Goal: Task Accomplishment & Management: Complete application form

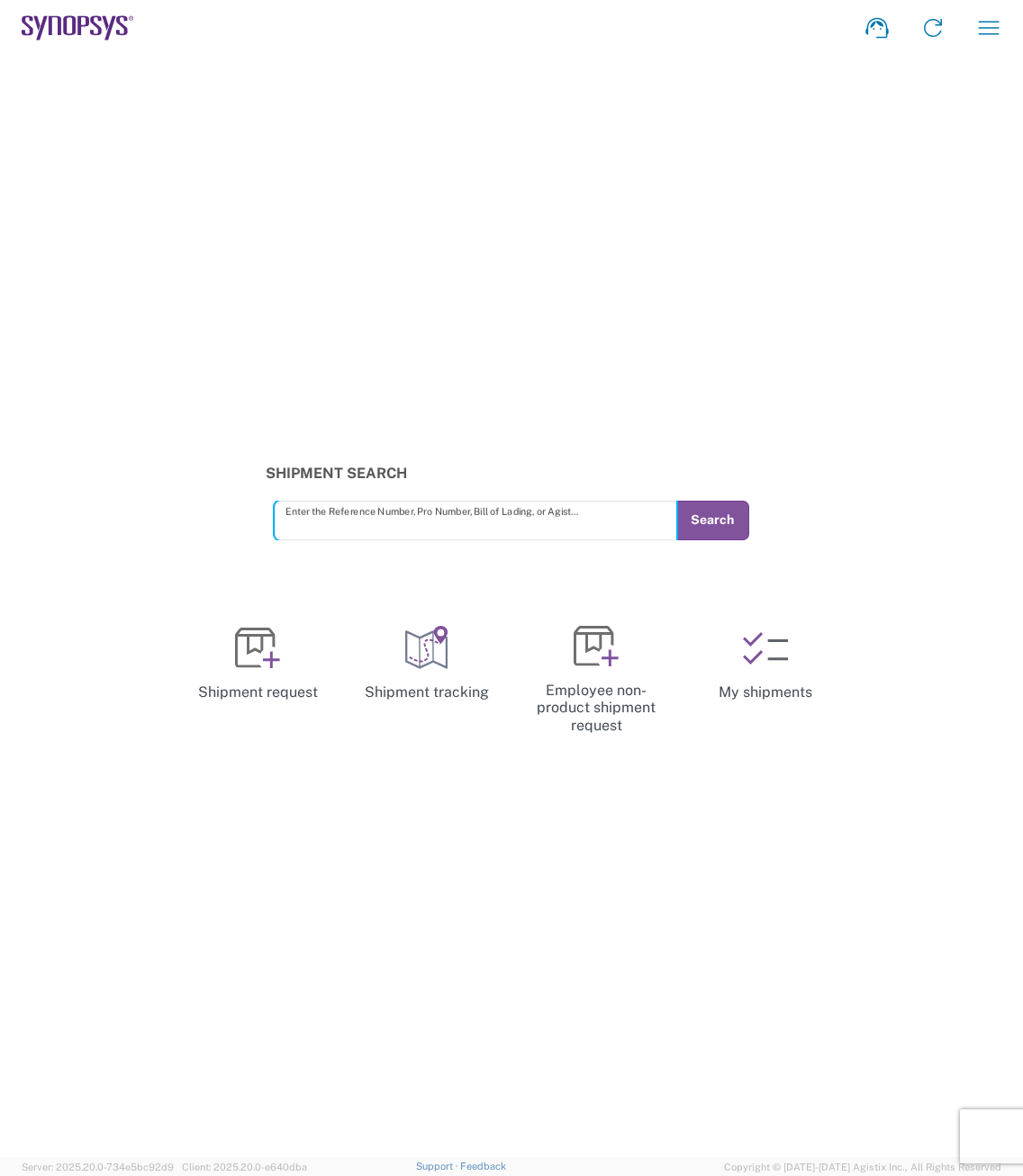
click at [317, 519] on input "text" at bounding box center [476, 519] width 381 height 32
type input "56986994"
click at [695, 515] on button "Search" at bounding box center [711, 520] width 74 height 39
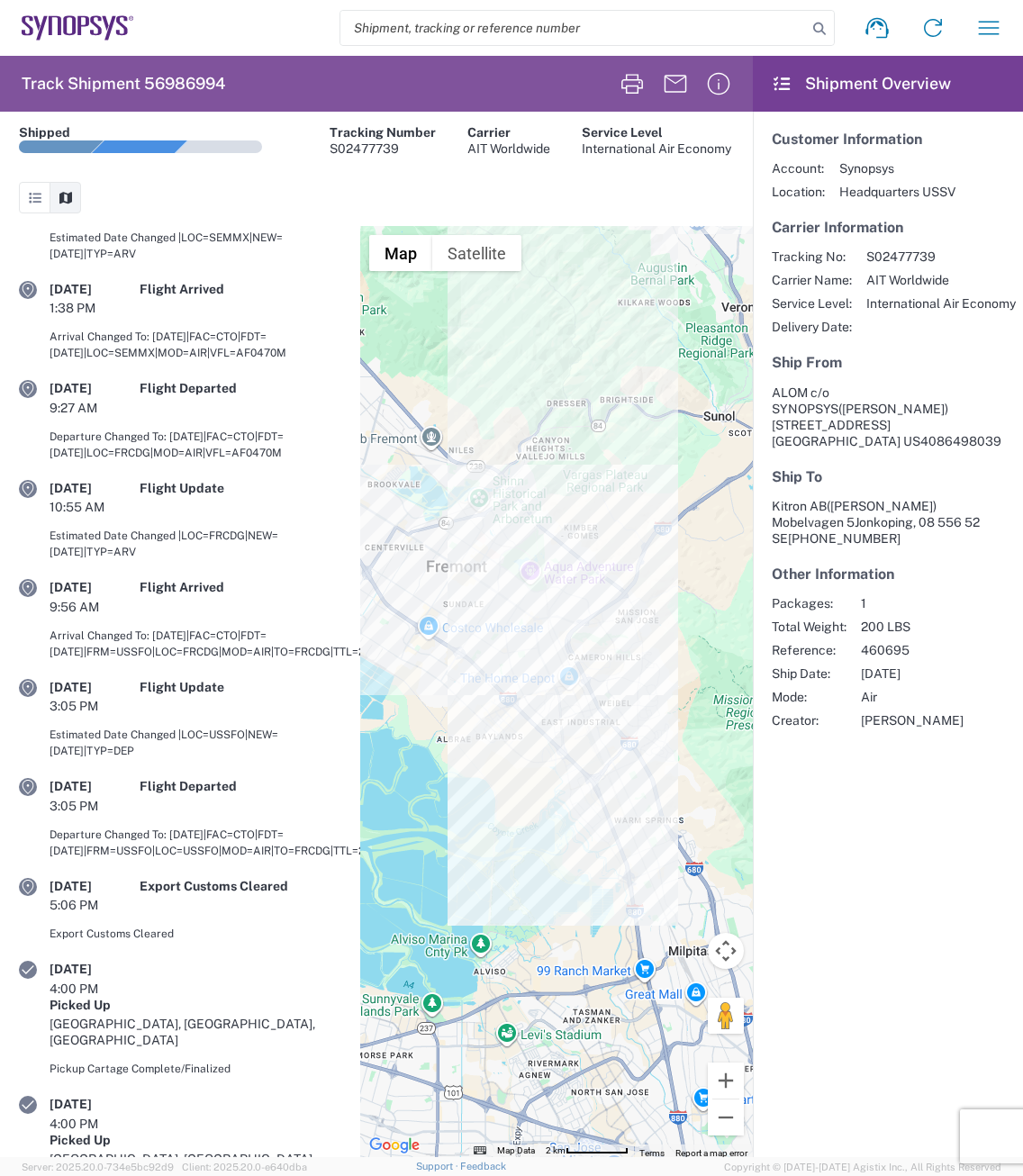
scroll to position [148, 0]
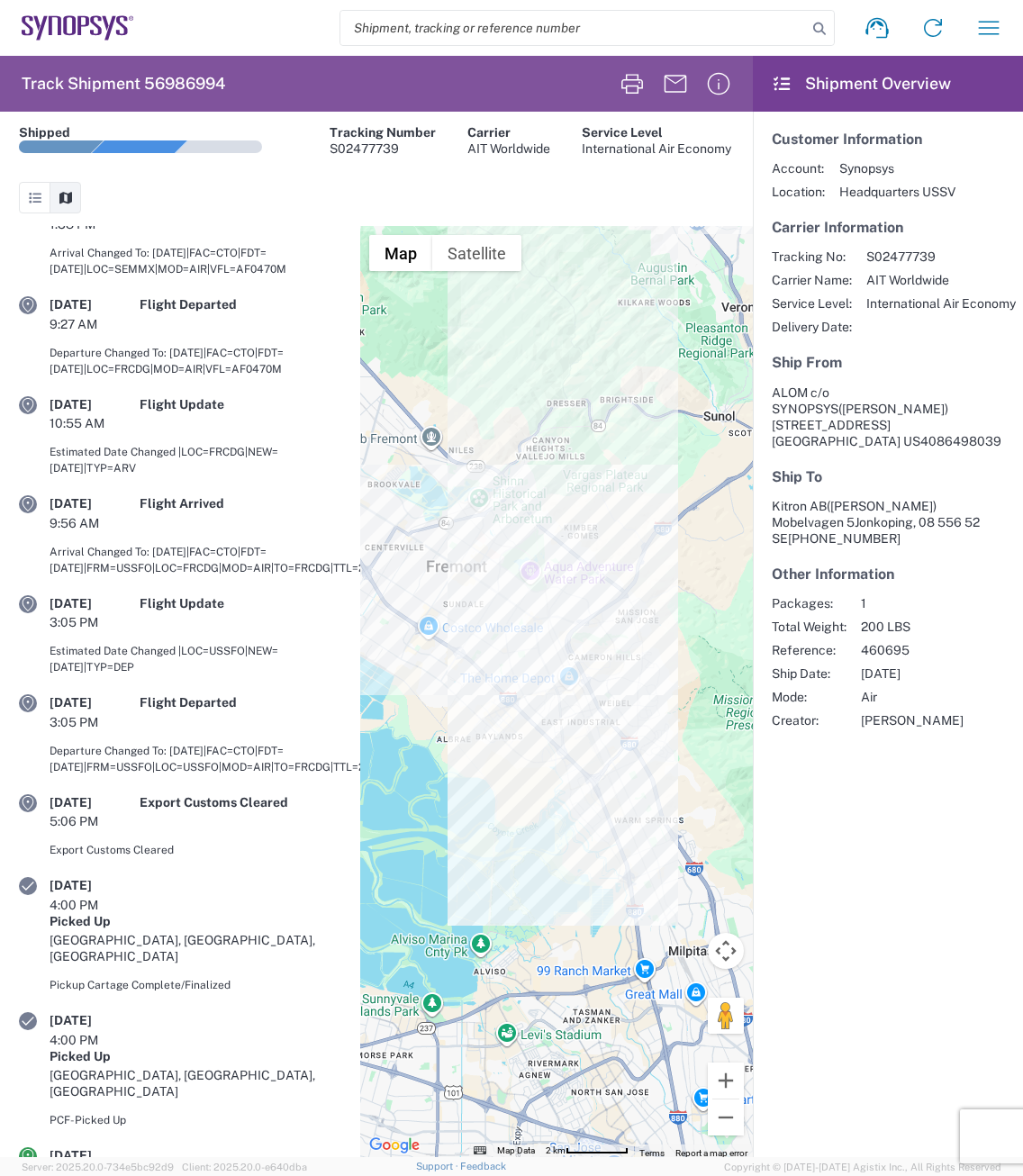
click at [401, 34] on input "search" at bounding box center [573, 28] width 466 height 35
paste input "57067662"
type input "57067662"
click at [809, 30] on icon at bounding box center [819, 29] width 25 height 25
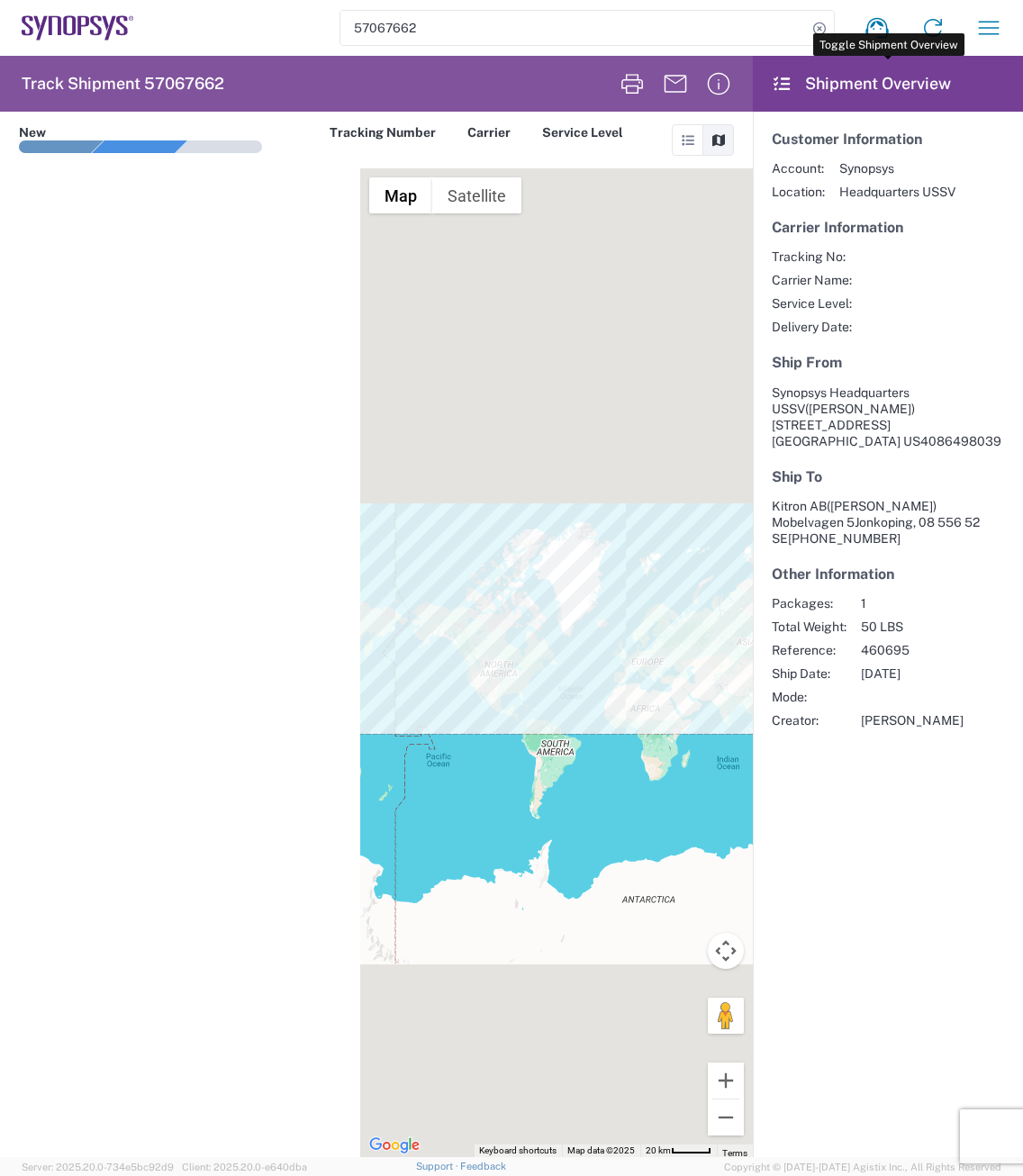
click at [787, 96] on header "Shipment Overview" at bounding box center [887, 84] width 270 height 56
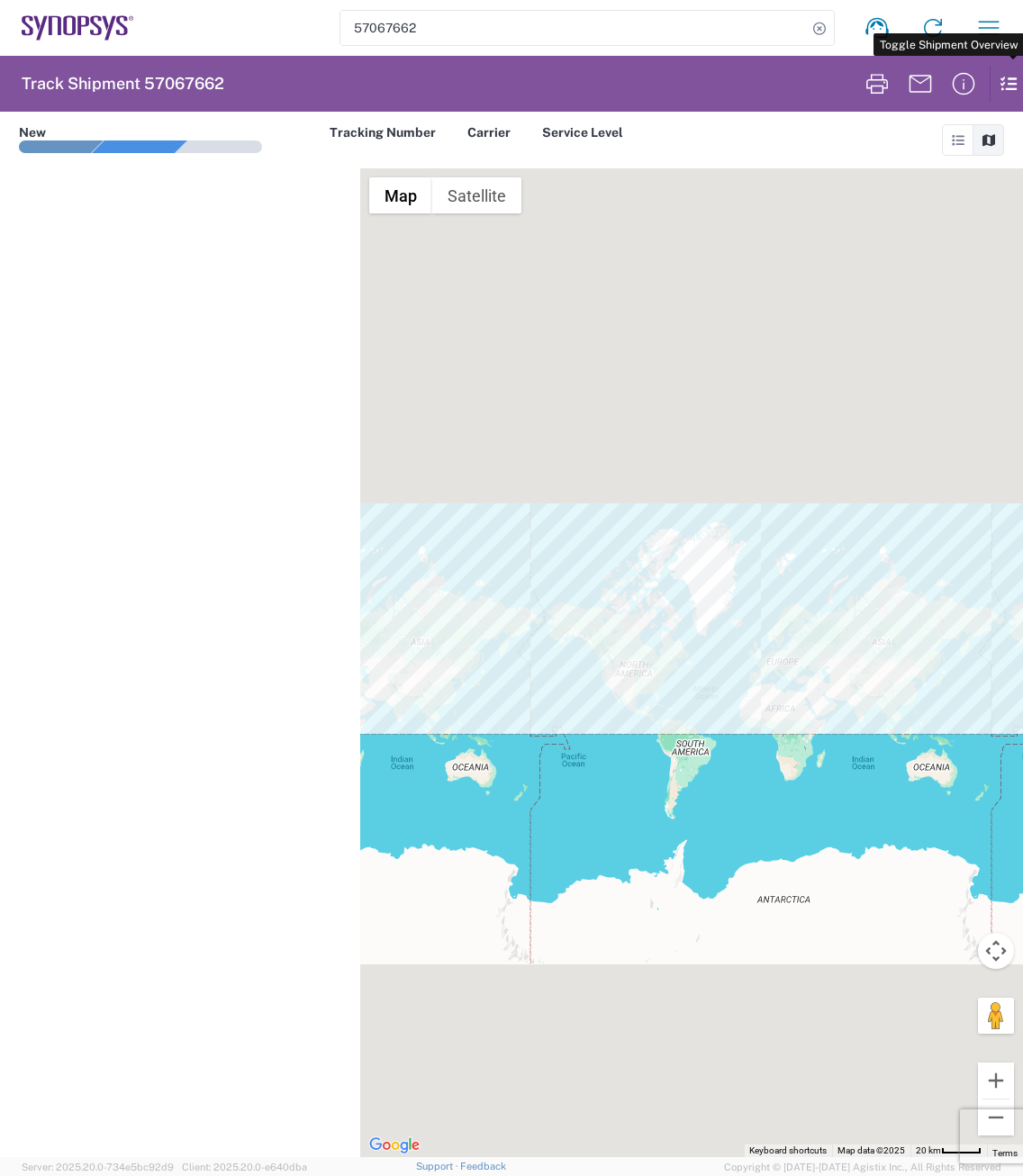
click at [1005, 86] on icon at bounding box center [1000, 83] width 21 height 36
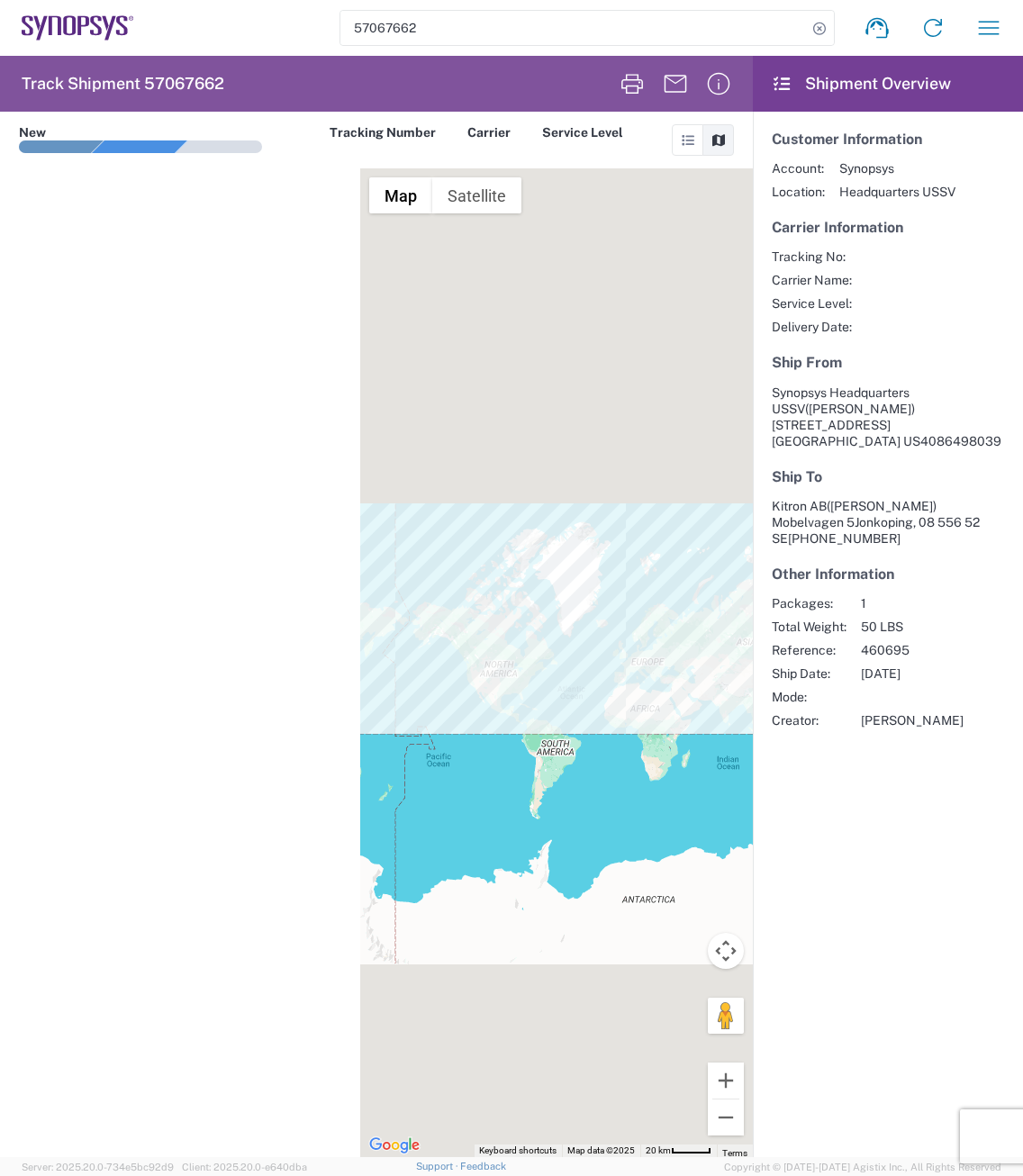
drag, startPoint x: 867, startPoint y: 338, endPoint x: 841, endPoint y: 350, distance: 28.6
click at [841, 350] on article "Customer Information Account: Synopsys Location: Headquarters USSV Carrier Info…" at bounding box center [887, 429] width 270 height 636
drag, startPoint x: 850, startPoint y: 417, endPoint x: 401, endPoint y: 133, distance: 531.3
click at [401, 133] on div "Tracking Number" at bounding box center [383, 132] width 106 height 16
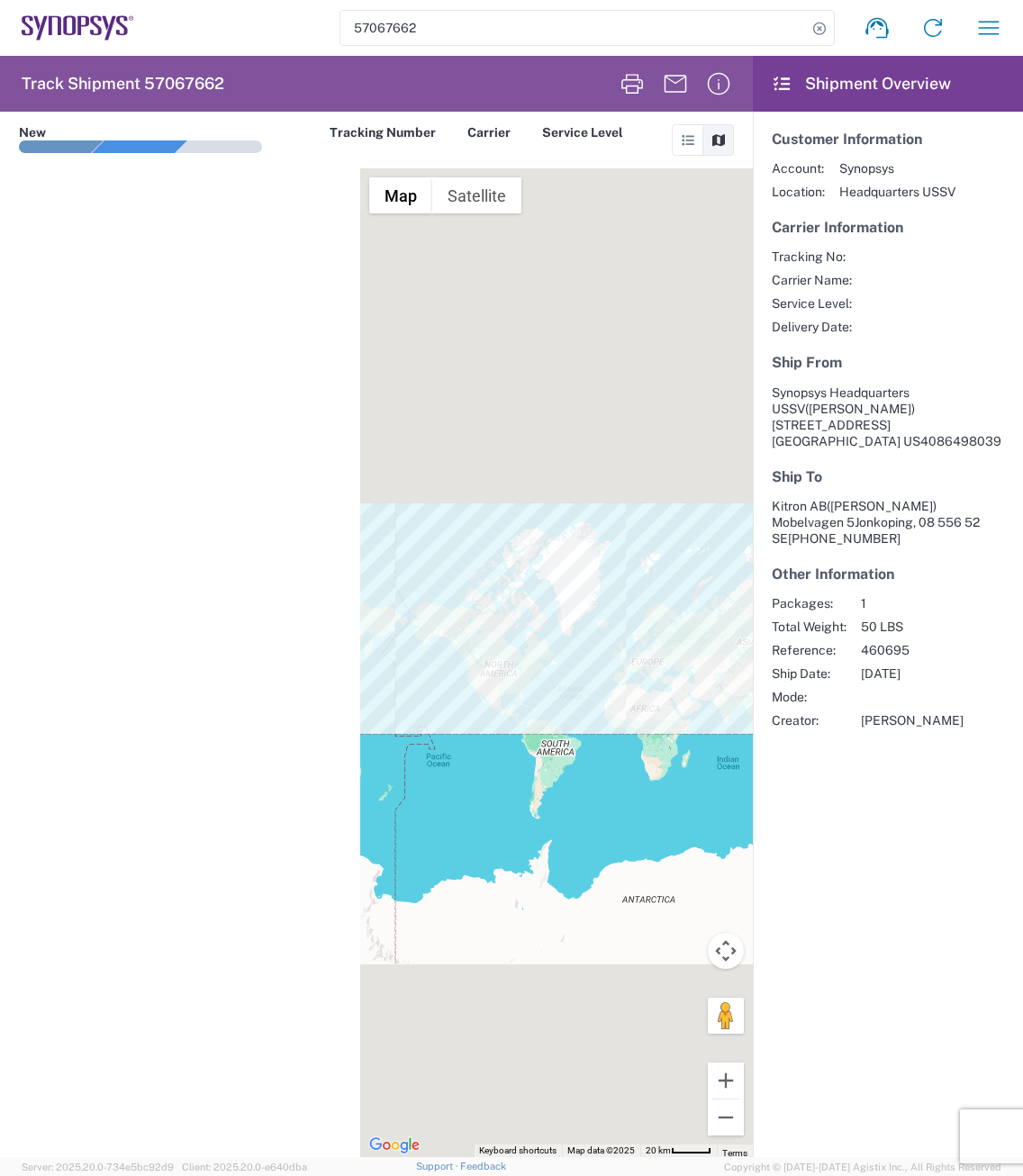
click at [137, 138] on div "New" at bounding box center [140, 132] width 243 height 16
click at [101, 89] on h2 "Track Shipment 57067662" at bounding box center [122, 84] width 203 height 21
click at [985, 25] on icon "button" at bounding box center [988, 28] width 29 height 29
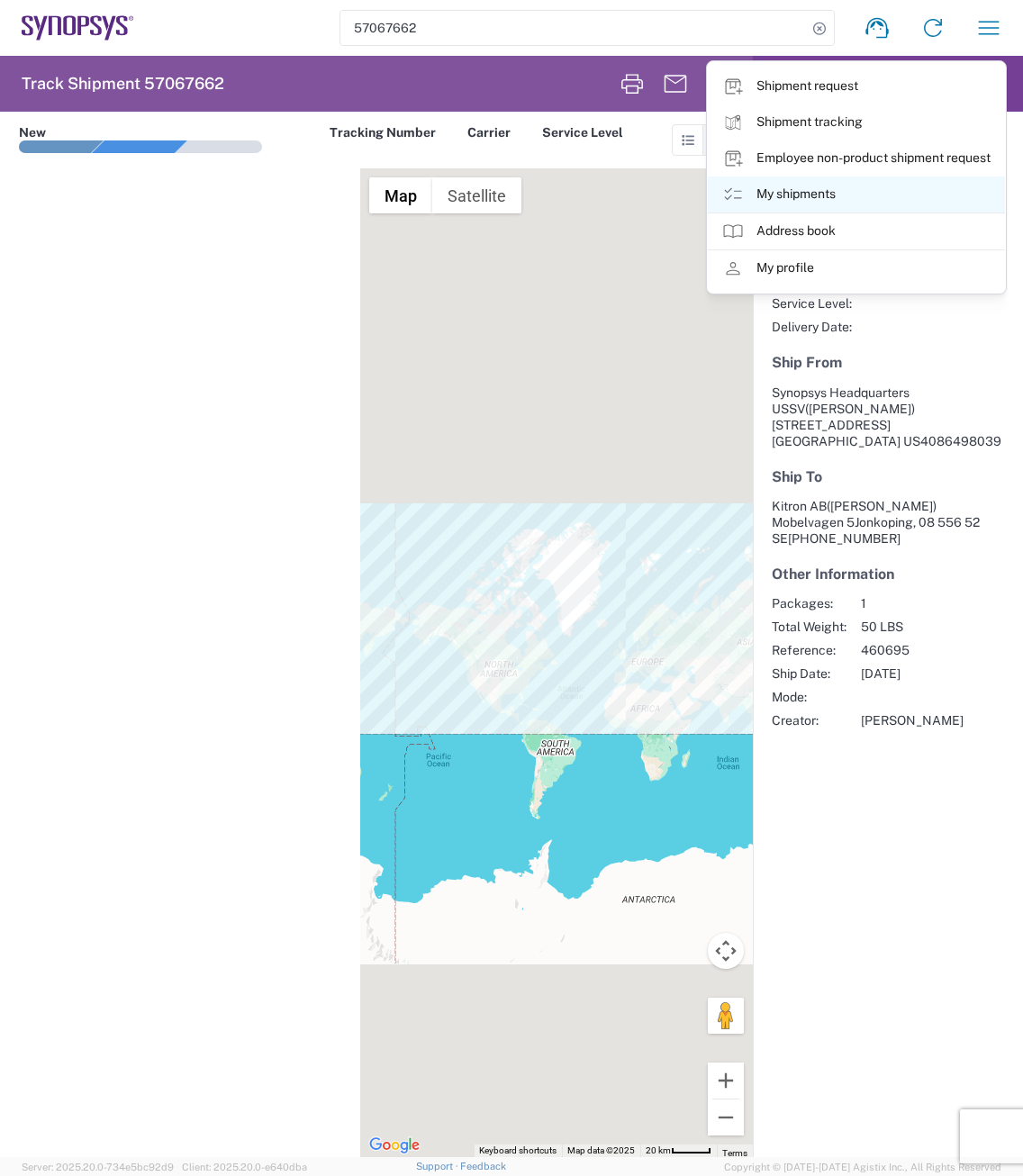
click at [832, 188] on link "My shipments" at bounding box center [856, 194] width 297 height 36
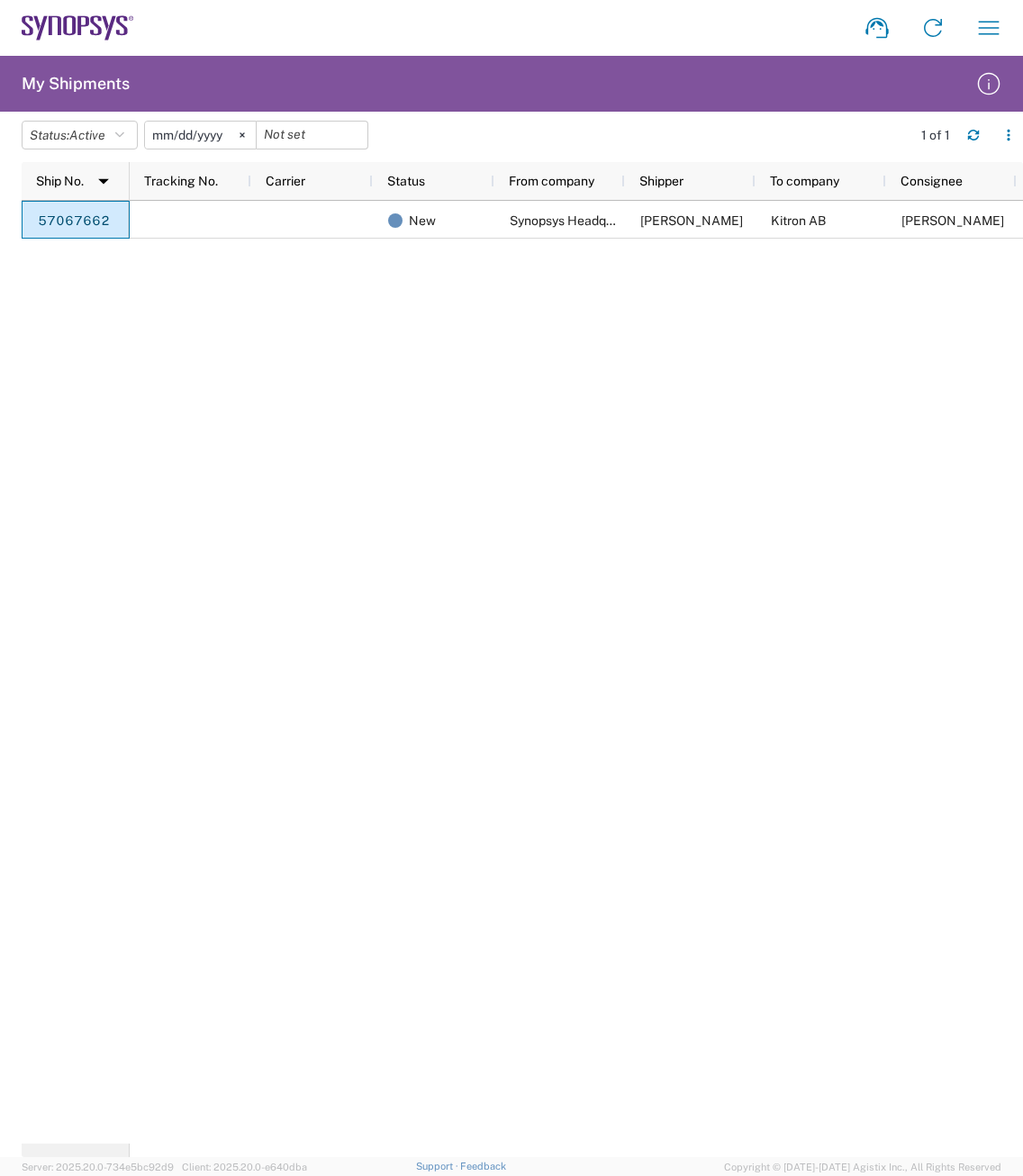
drag, startPoint x: 80, startPoint y: 220, endPoint x: 474, endPoint y: 338, distance: 411.3
click at [474, 338] on div "New Synopsys Headquarters USSV Robert Pena Kitron AB Marcus Warhag Internationa…" at bounding box center [576, 672] width 893 height 942
click at [1010, 131] on icon "button" at bounding box center [1008, 130] width 3 height 3
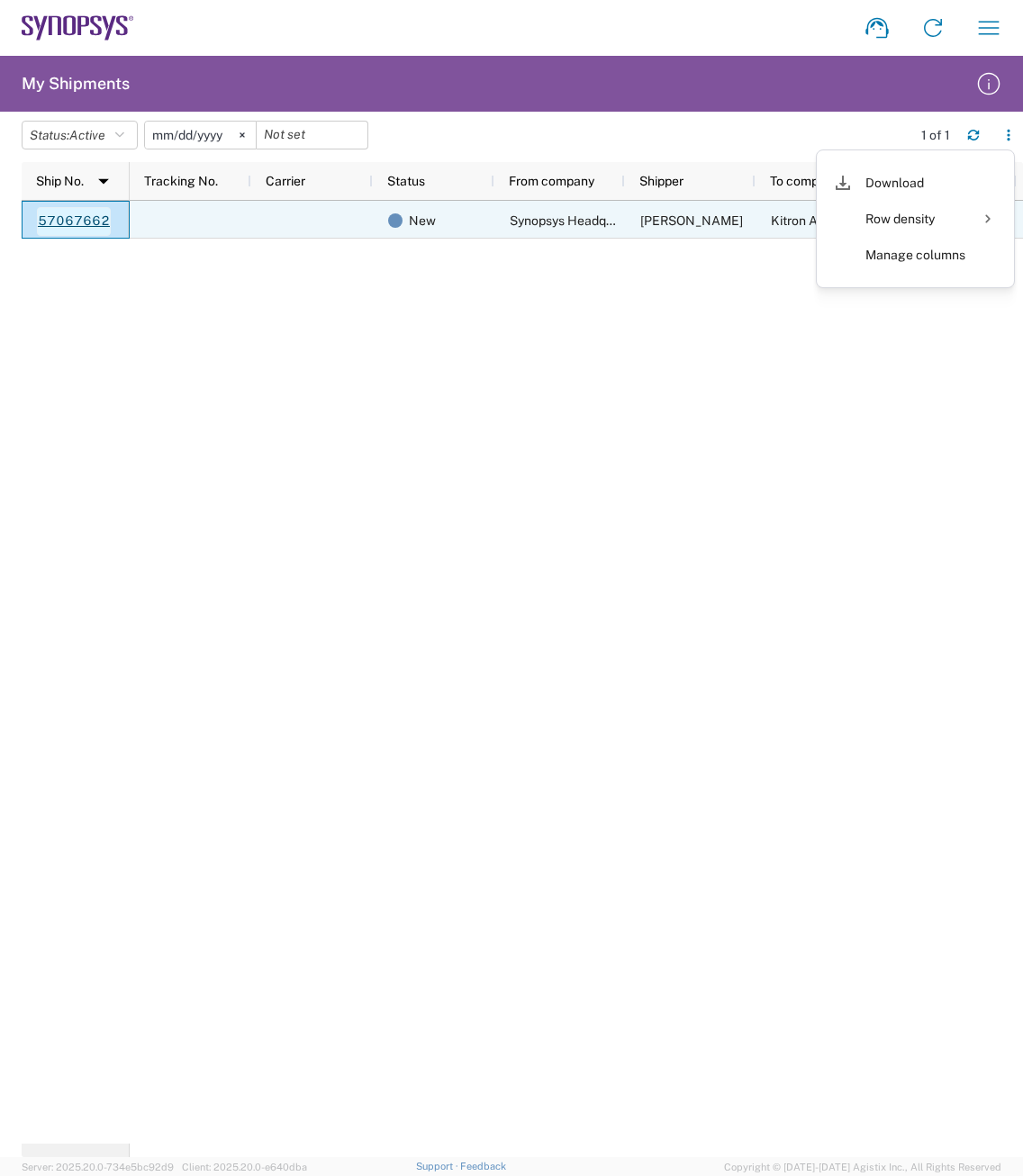
click at [74, 227] on link "57067662" at bounding box center [73, 221] width 74 height 29
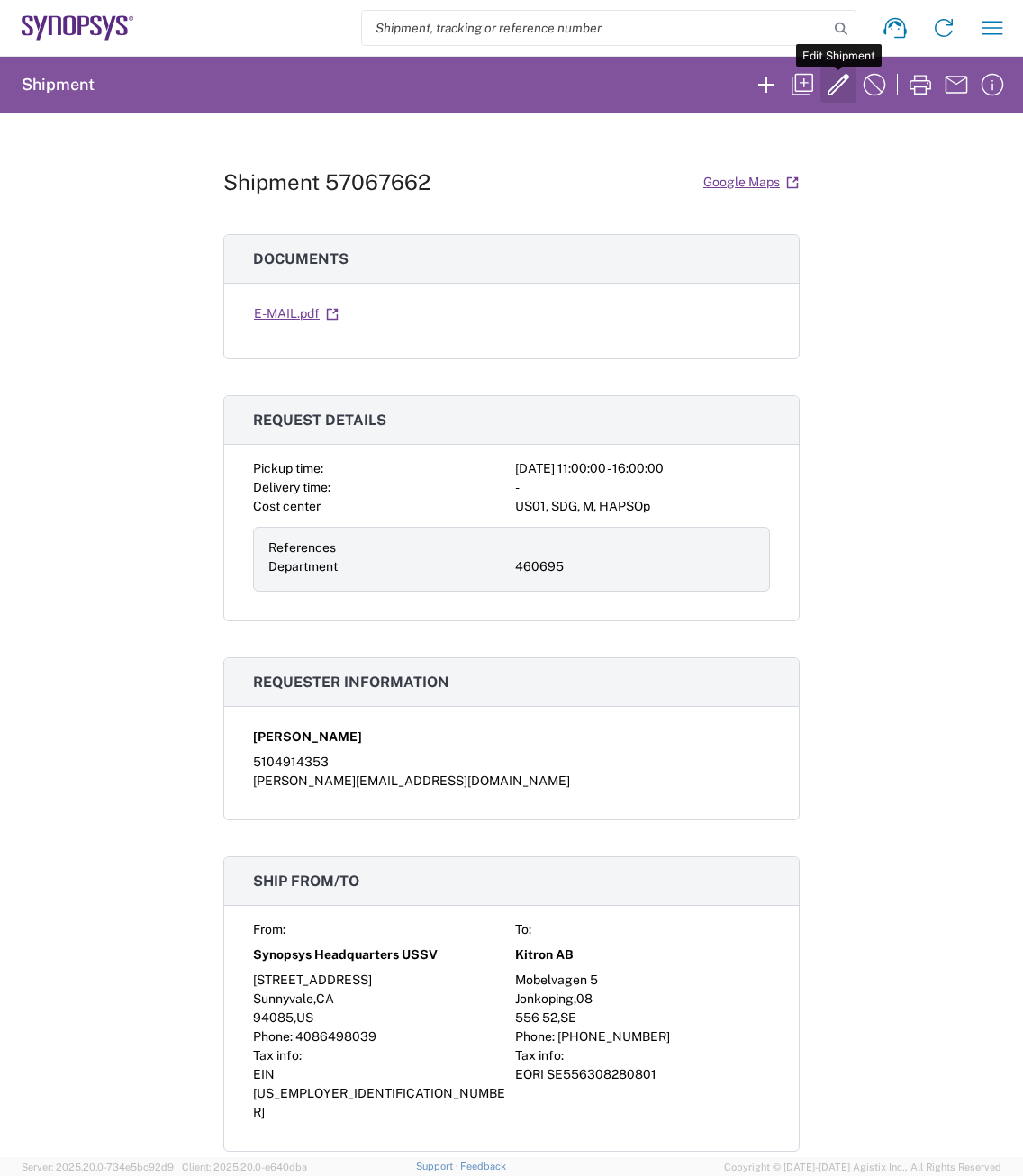
click at [841, 83] on icon "button" at bounding box center [837, 85] width 21 height 21
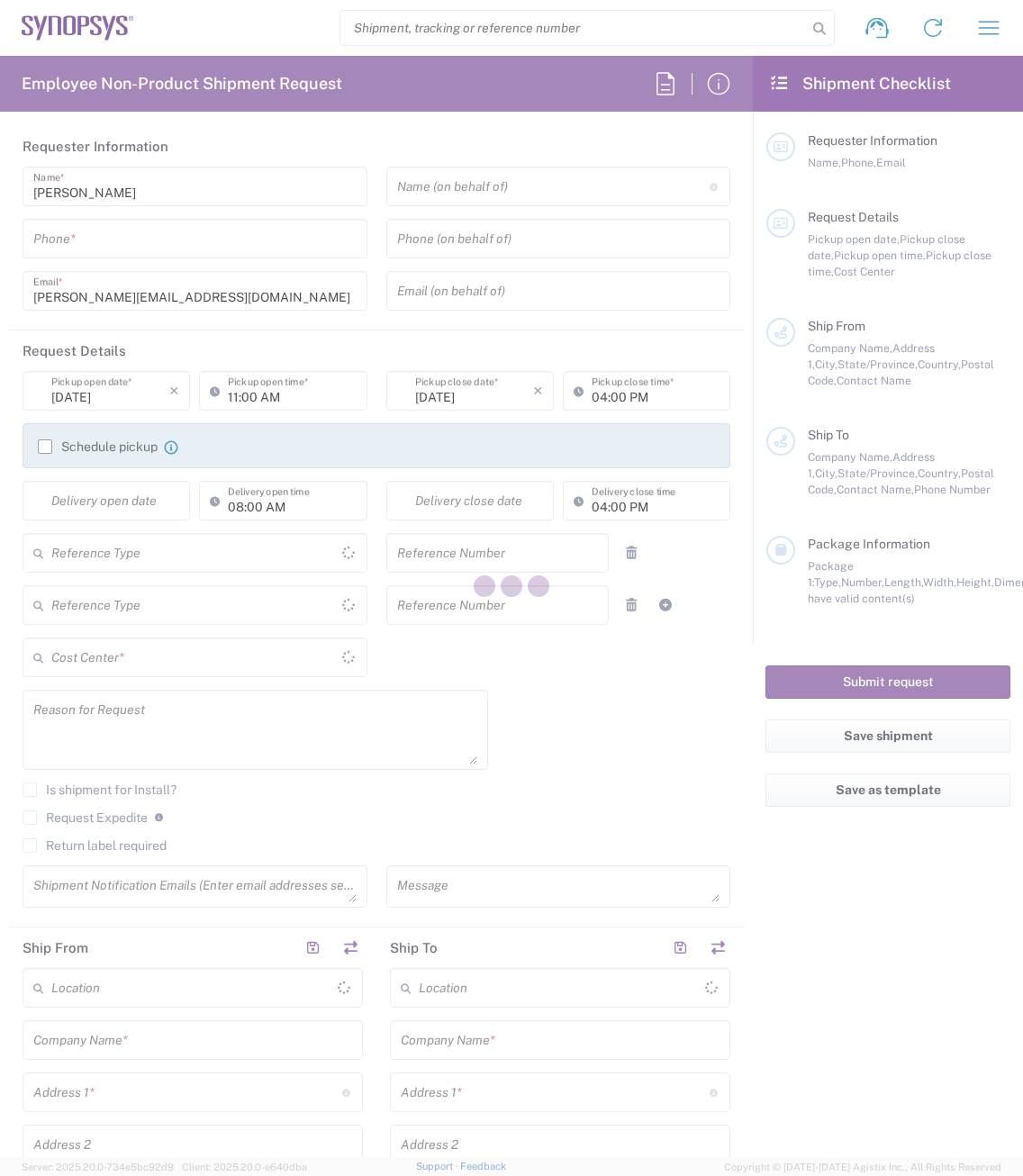
type input "5104914353"
type input "460695"
type textarea "RMA Shipment to Kitron (Qty 12, HAPS 100 4F)"
type textarea "inventory-team@synopsys.com, synopsyssupport@alom.com, ntrivedi@alom.com, lyoun…"
type input "Synopsys Headquarters USSV"
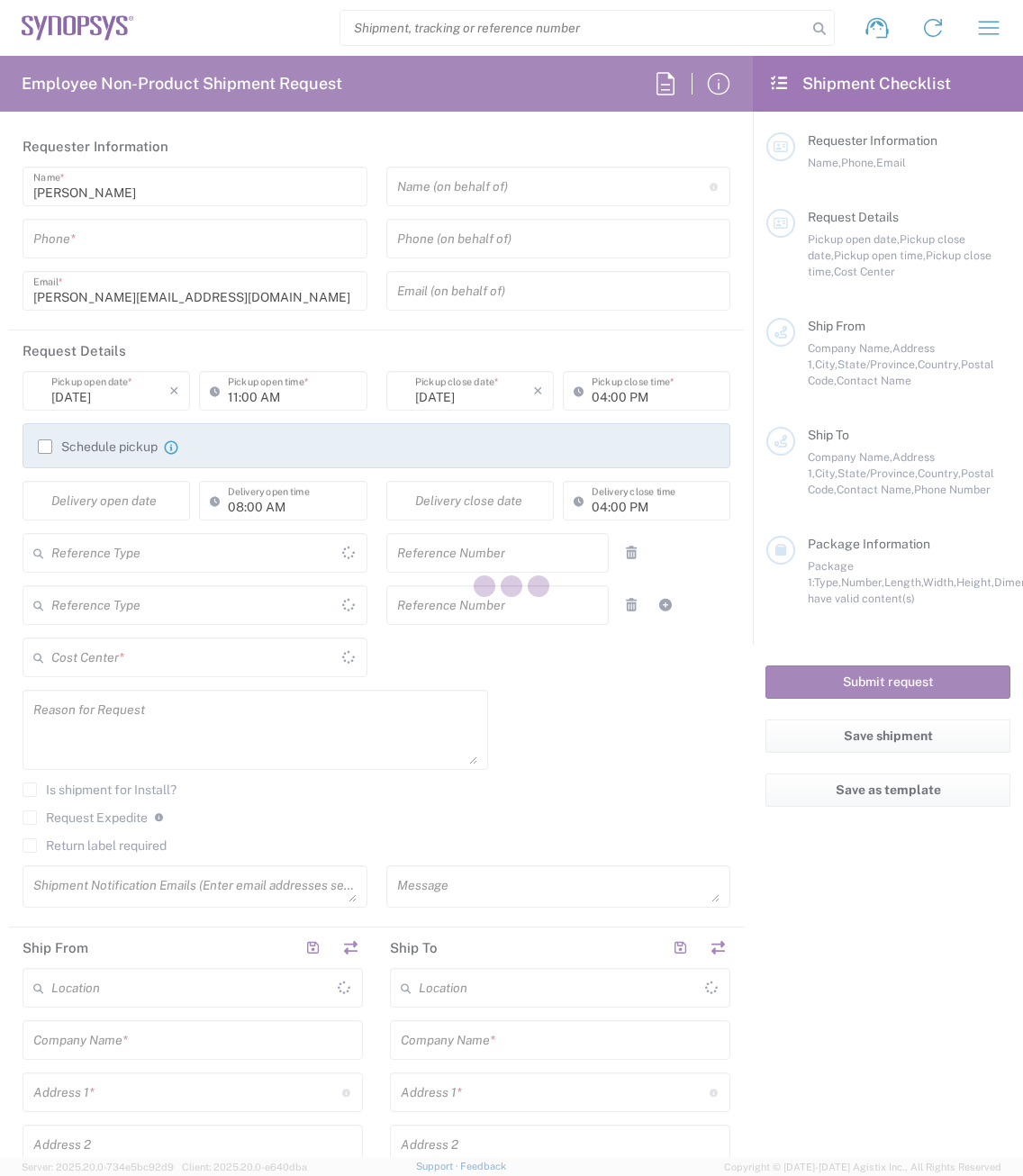
type input "675 Almanor Ave"
type input "Sunnyvale"
type input "94085"
type input "Robert Pena"
type input "4086498039"
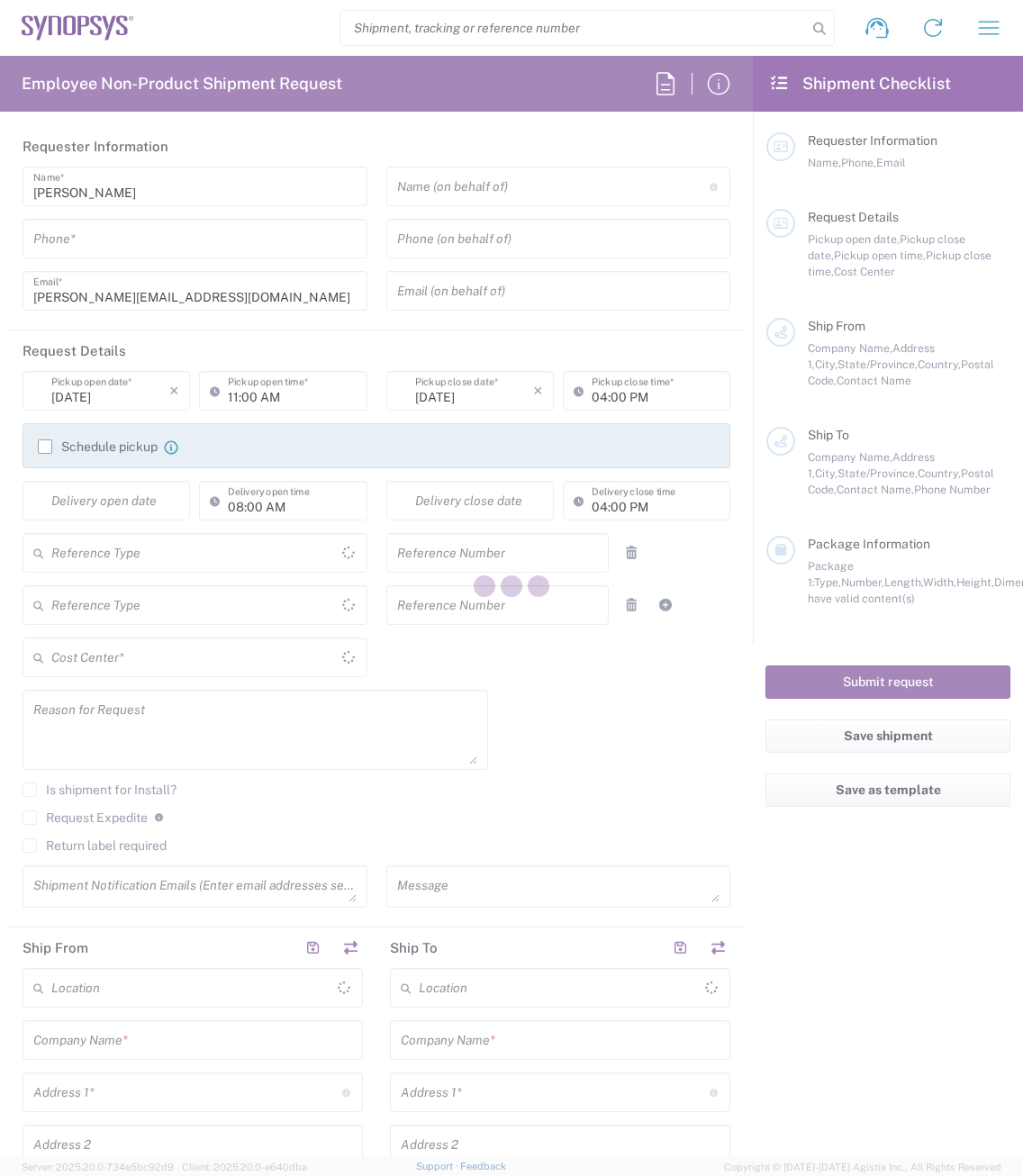
type input "penar@synopsys.com"
type input "Kitron AB"
type input "Mobelvagen 5"
type input "Jonkoping"
type input "556 52"
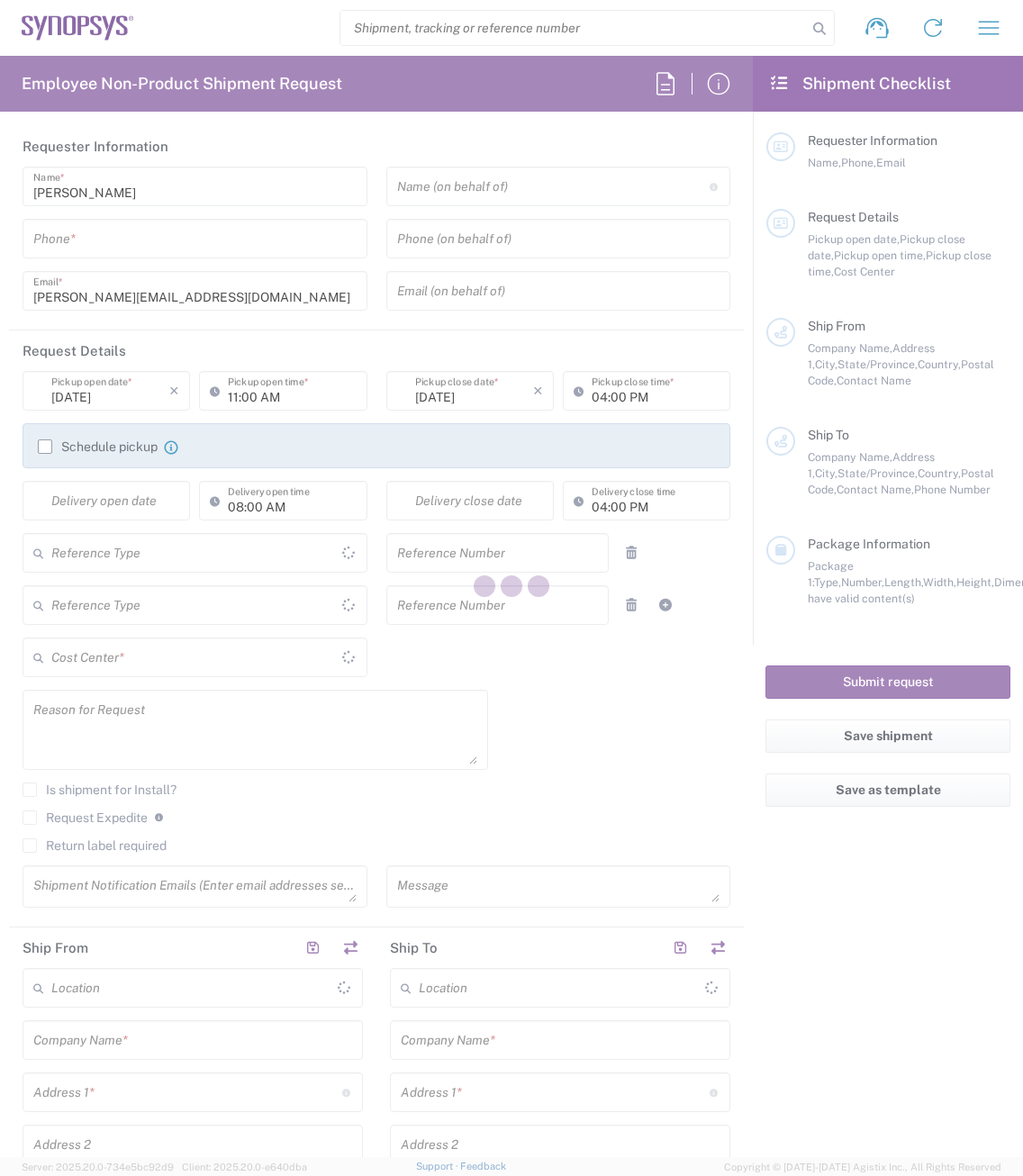
type input "Marcus Warhag"
type input "+46 36-290 21 66"
type input "marcus.warhag@kitron.com"
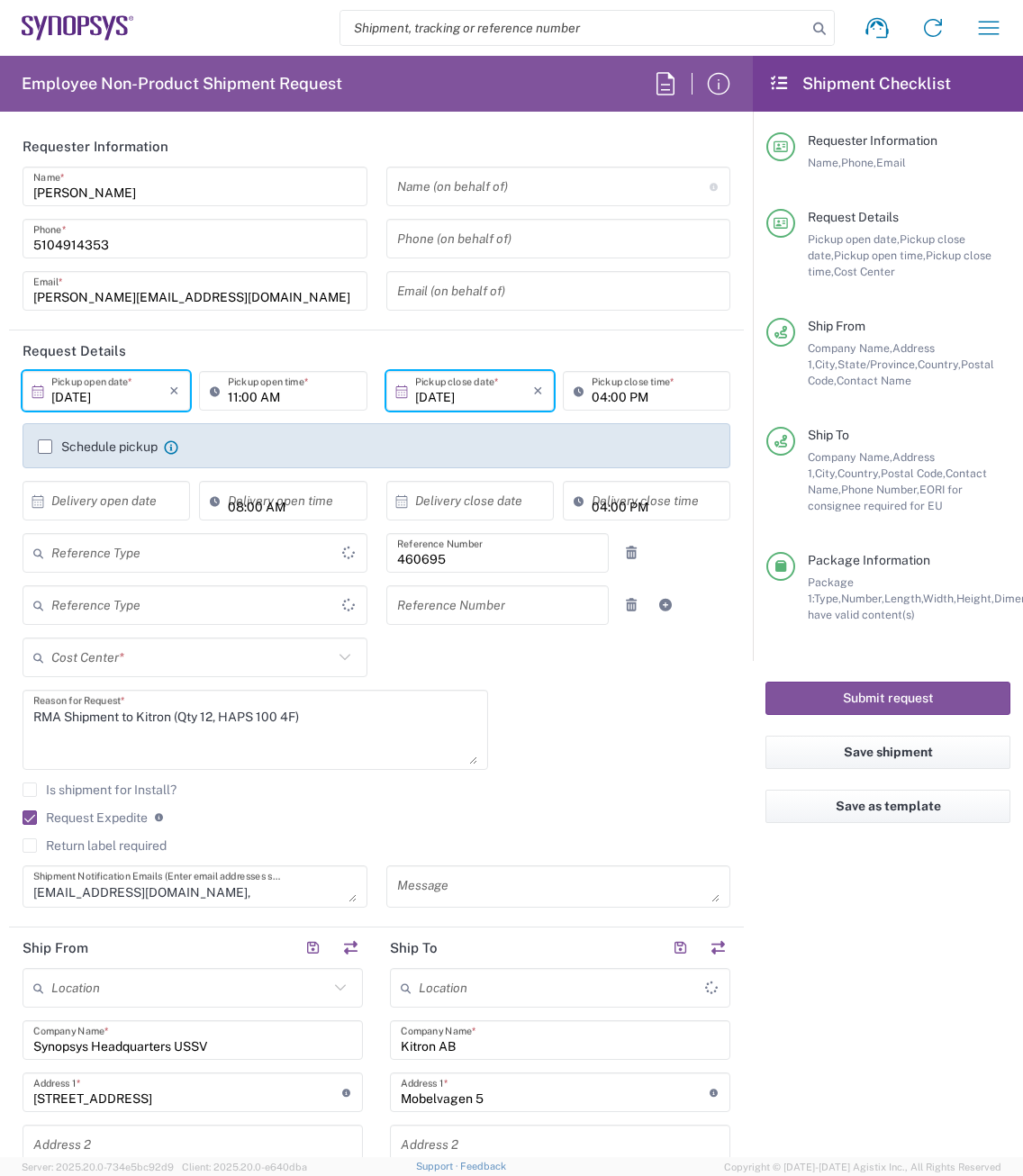
type input "Department"
type input "Delivered at Place"
type input "Sweden"
type input "Your Packaging"
type input "California"
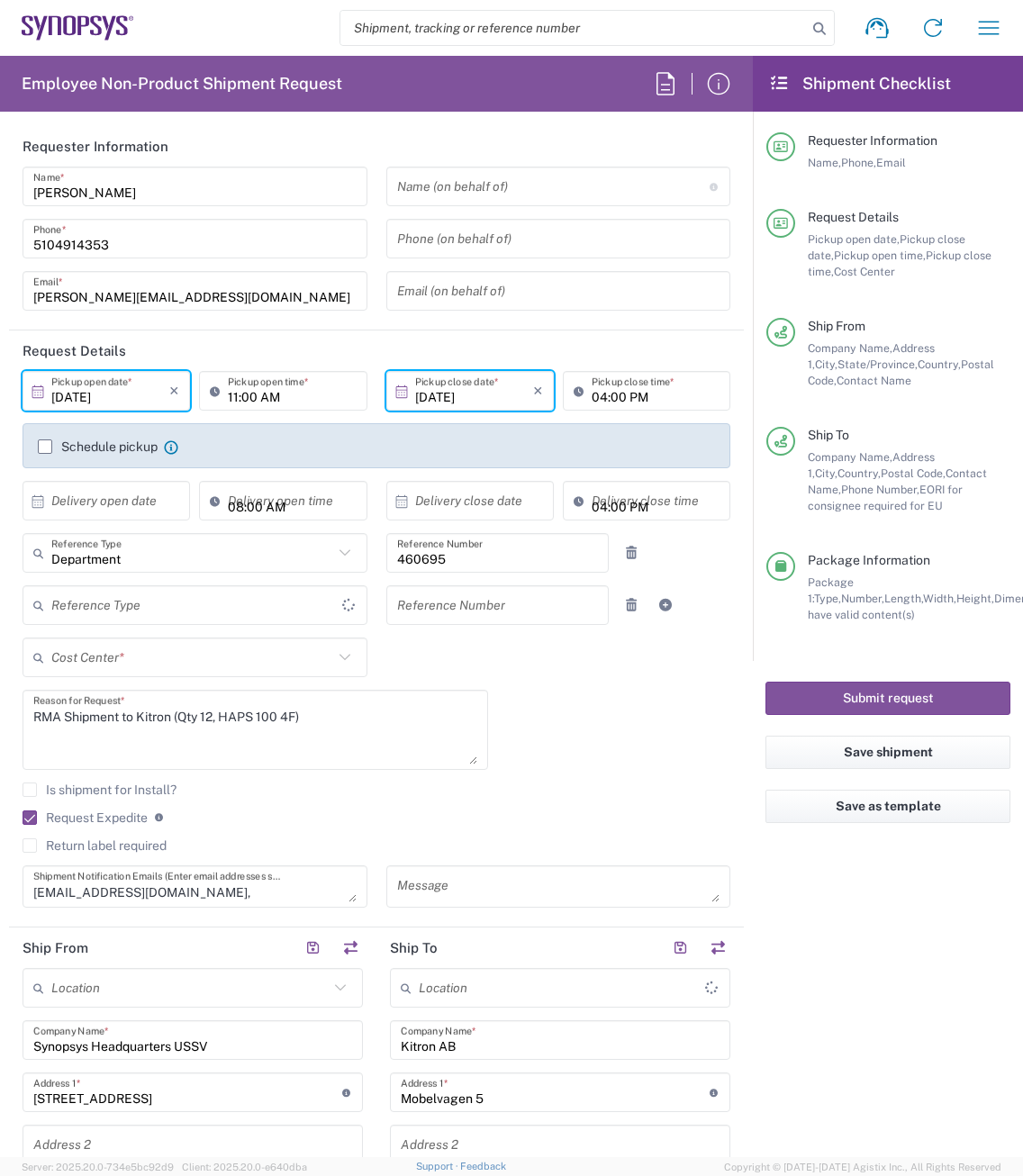
type input "Jönköpings län"
type input "United States"
type input "US01, SDG, M, HAPSOp 460695"
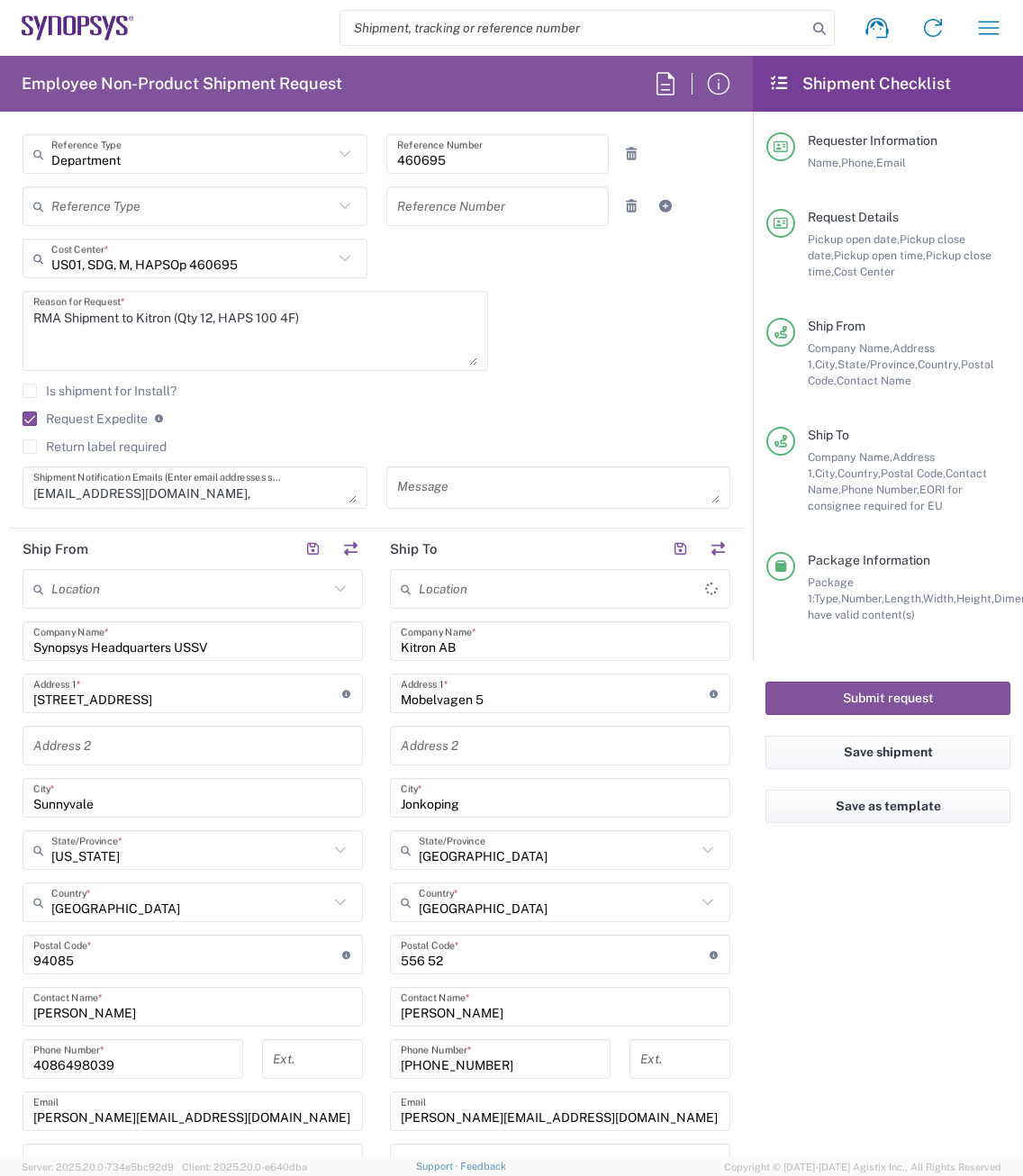
scroll to position [450, 0]
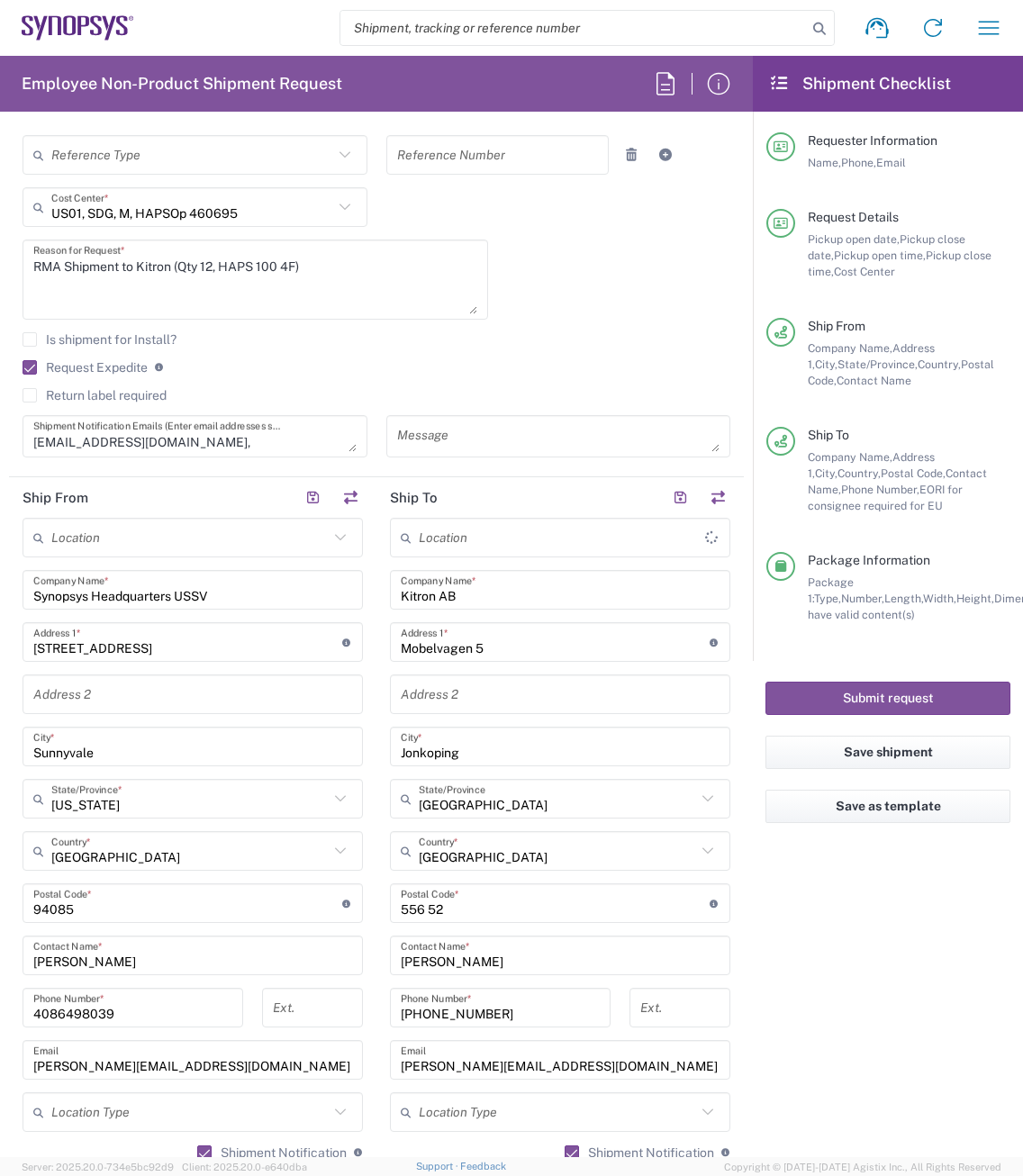
type input "Headquarters USSV"
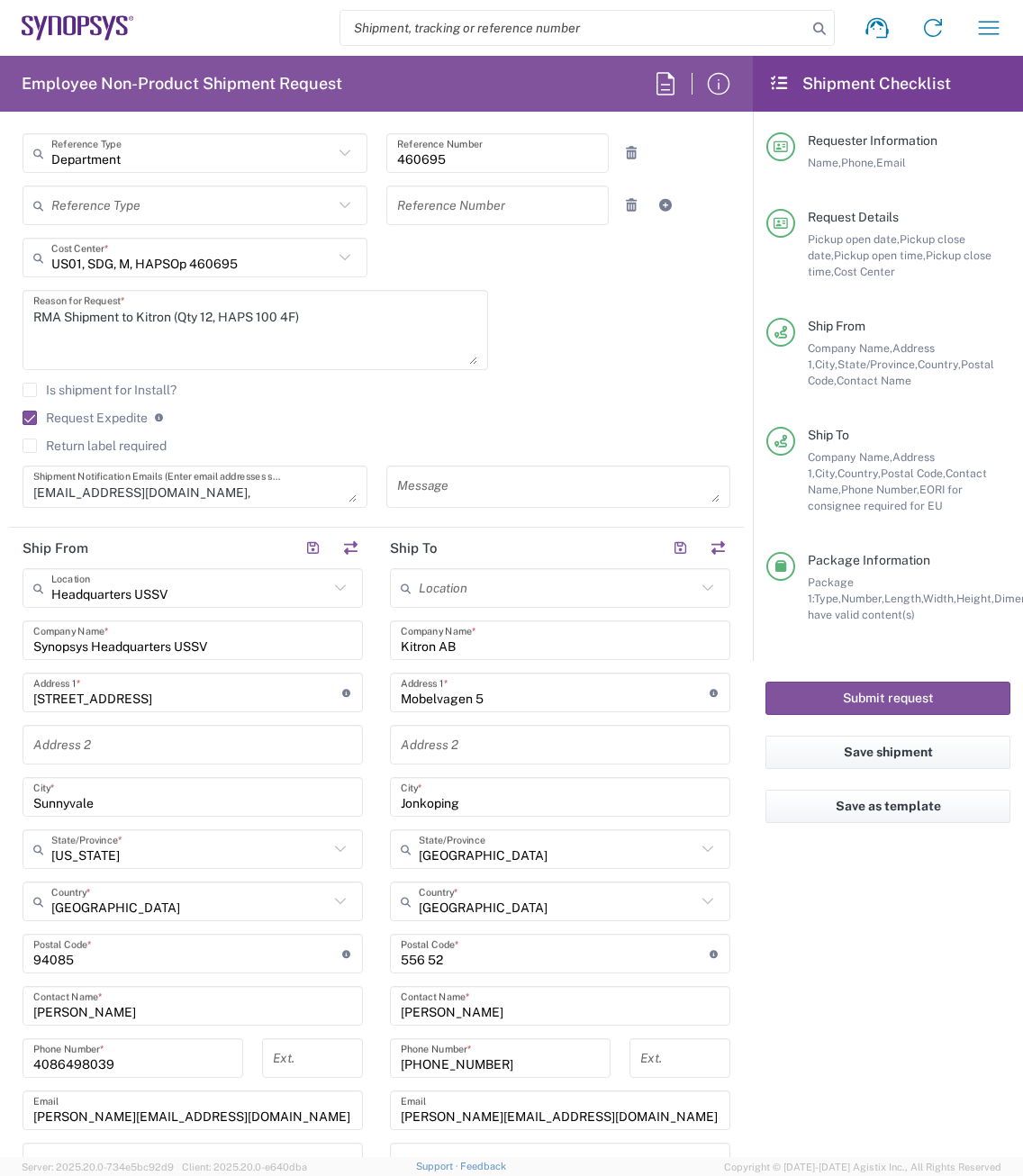
scroll to position [540, 0]
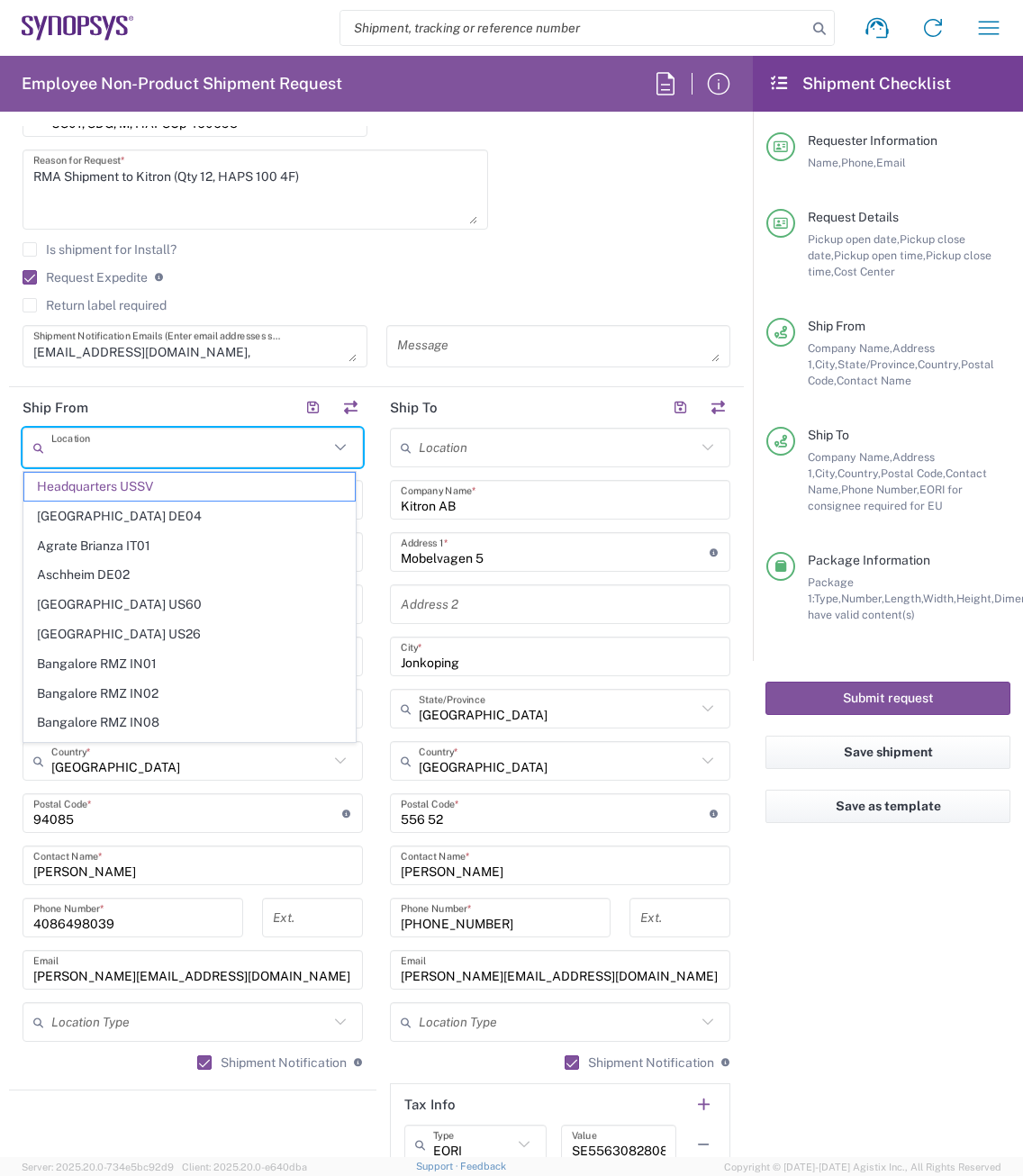
drag, startPoint x: 190, startPoint y: 455, endPoint x: 61, endPoint y: 450, distance: 129.1
click at [61, 450] on input "text" at bounding box center [189, 447] width 277 height 32
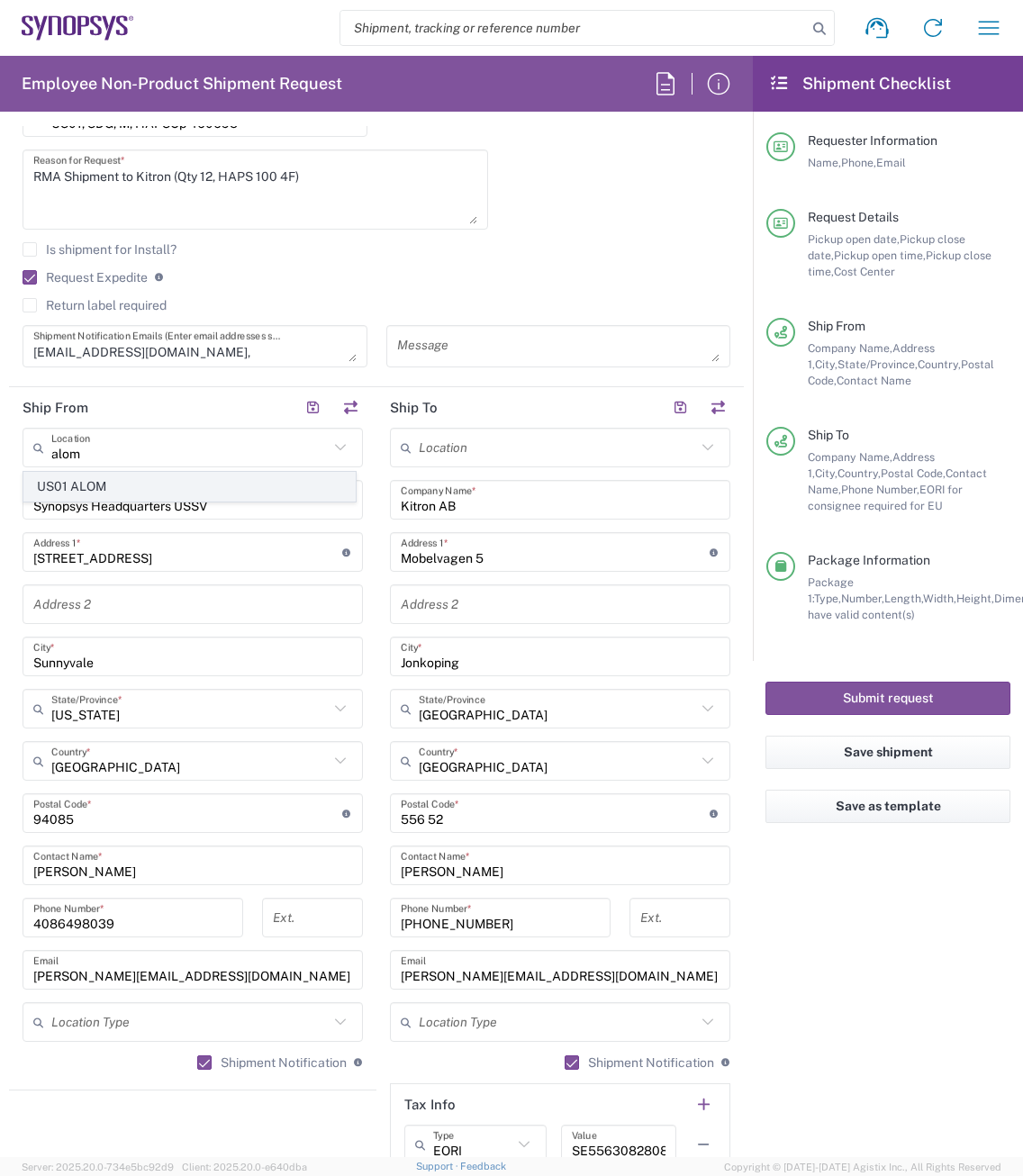
click at [103, 486] on span "US01 ALOM" at bounding box center [189, 487] width 331 height 28
type input "US01 ALOM"
type input "Synopsys c/o ALOM"
type input "[STREET_ADDRESS]"
type input "Fremont"
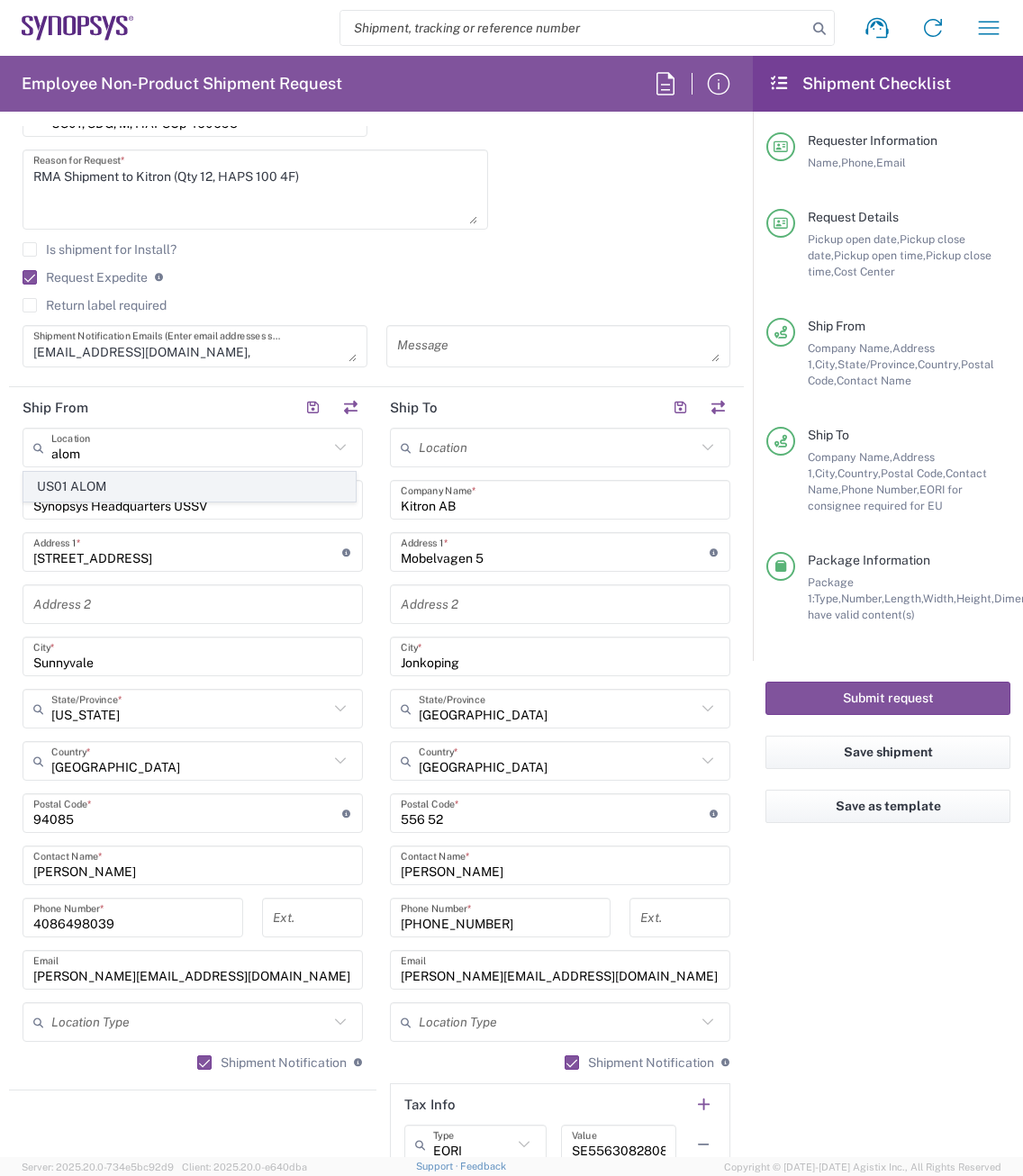
type input "94539"
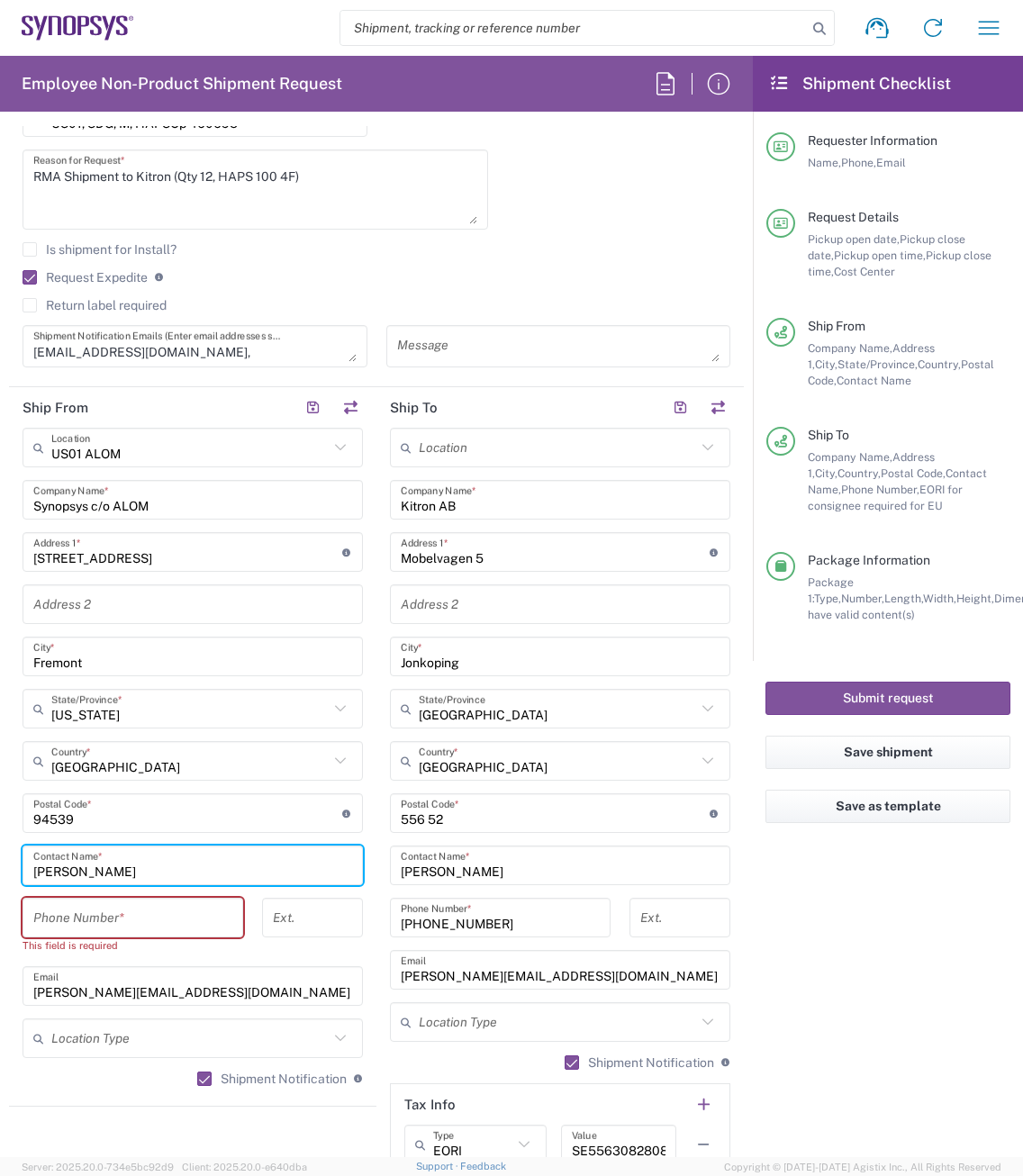
drag, startPoint x: 118, startPoint y: 869, endPoint x: 16, endPoint y: 867, distance: 102.0
click at [16, 867] on main "US01 ALOM Location US01 ALOM Aachen DE04 Agrate Brianza IT01 Aschheim DE02 Atla…" at bounding box center [192, 763] width 367 height 671
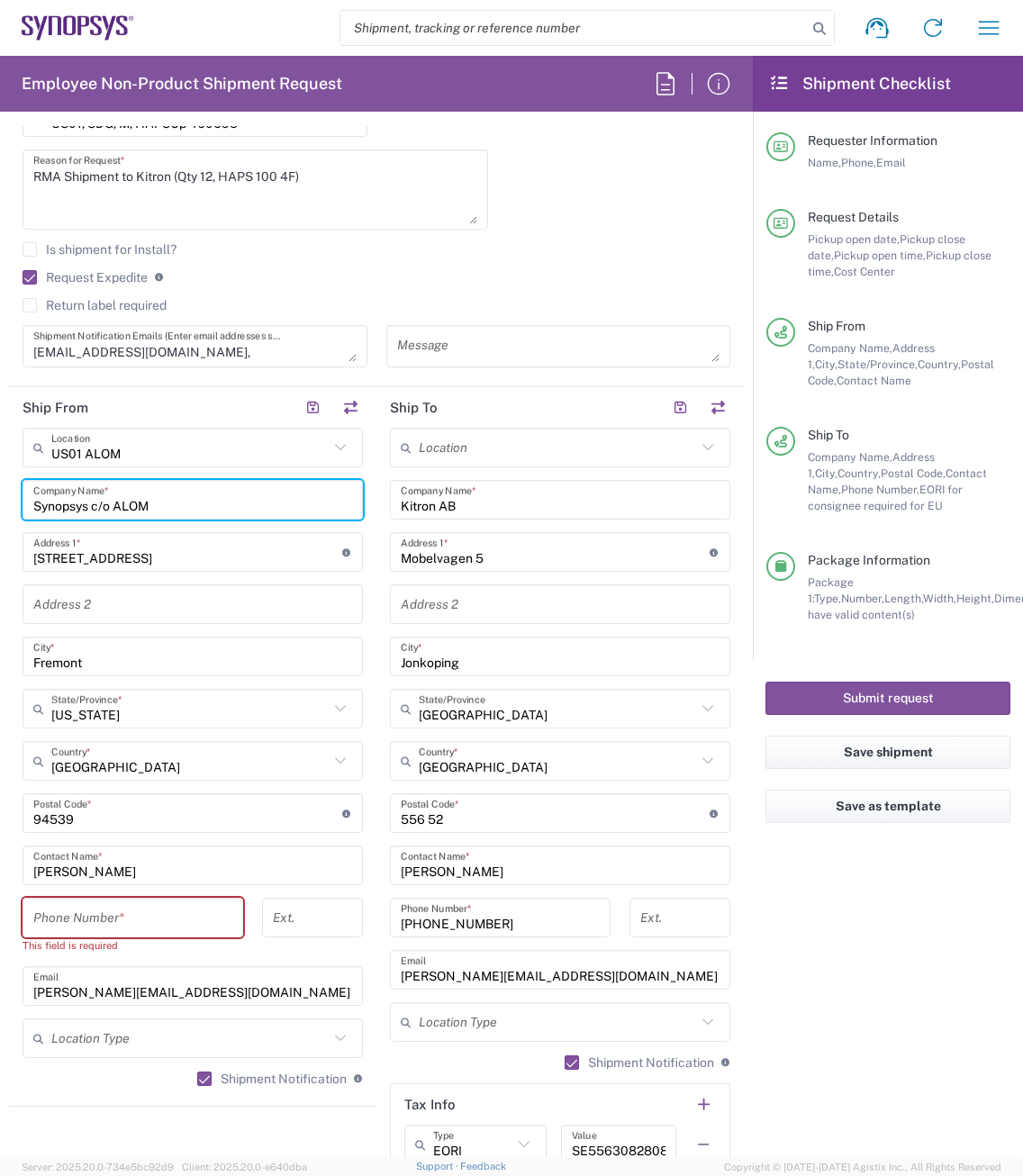
click at [173, 512] on input "Synopsys c/o ALOM" at bounding box center [192, 500] width 318 height 32
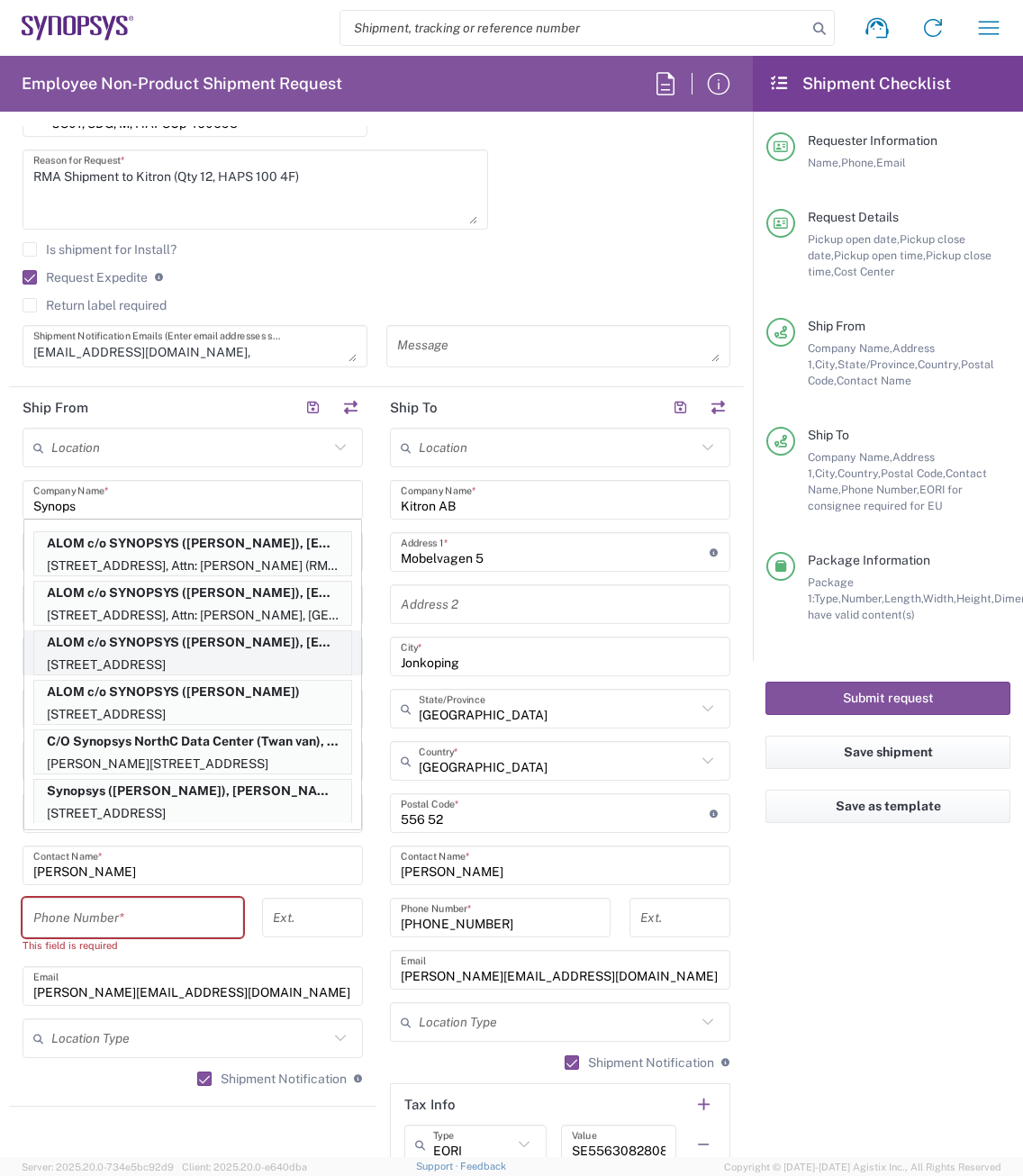
click at [123, 643] on p "ALOM c/o SYNOPSYS (Nirali Trivedi), synopsyssupport@alom.com" at bounding box center [193, 641] width 317 height 22
type input "ALOM c/o SYNOPSYS"
type input "Nirali Trivedi"
type input "4086498039"
type input "synopsyssupport@alom.com"
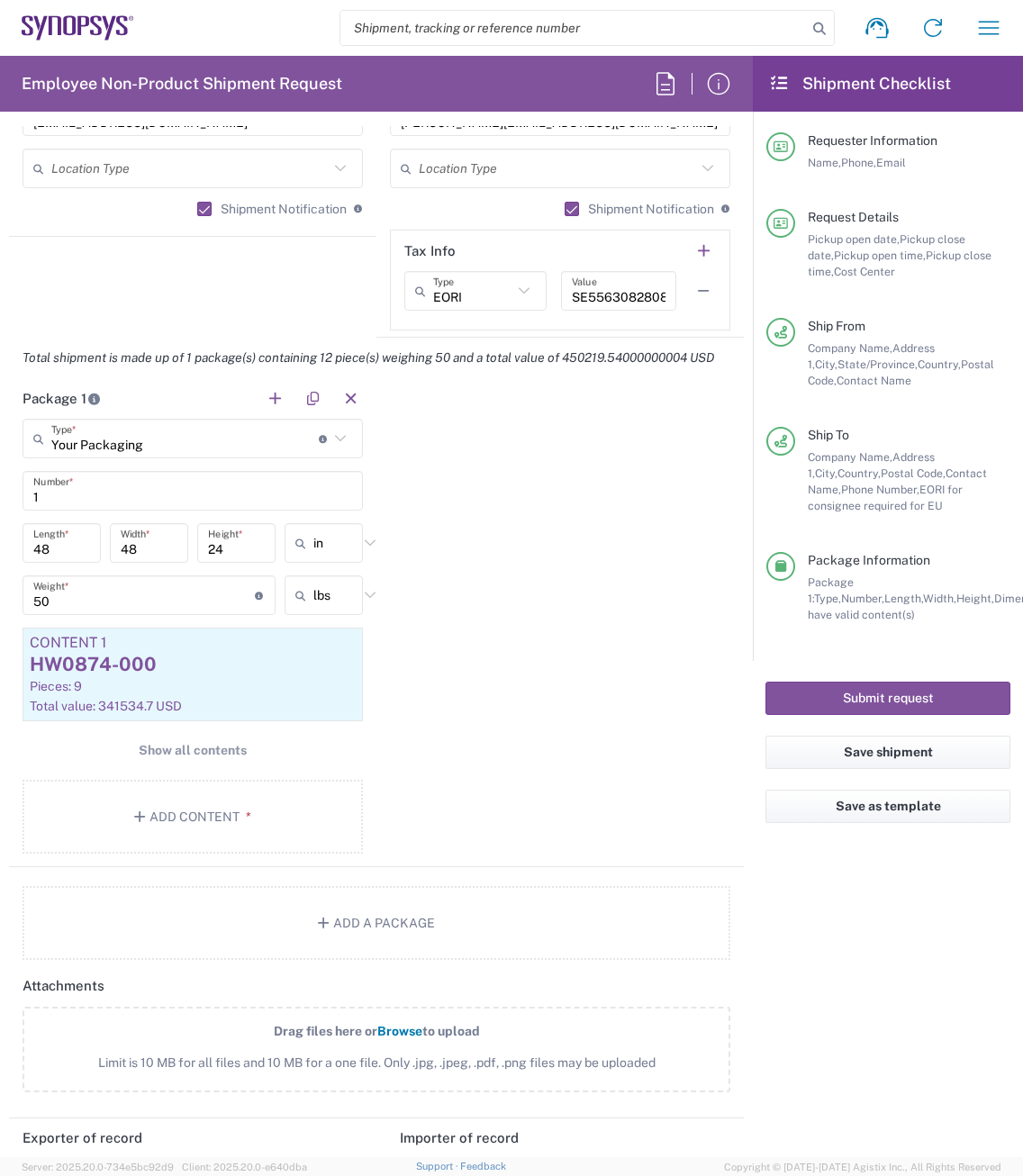
scroll to position [1261, 0]
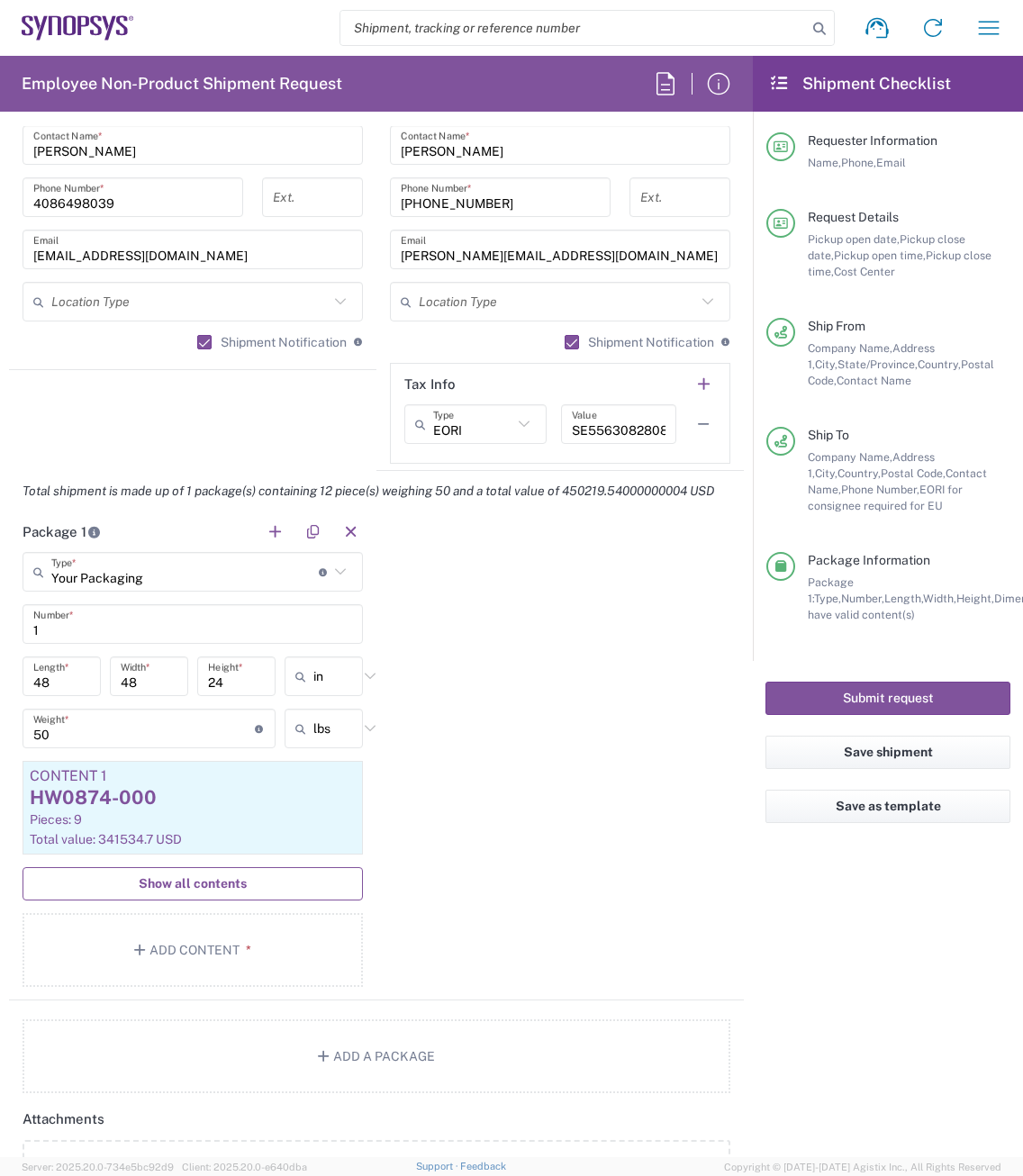
click at [205, 900] on button "Show all contents" at bounding box center [192, 884] width 340 height 34
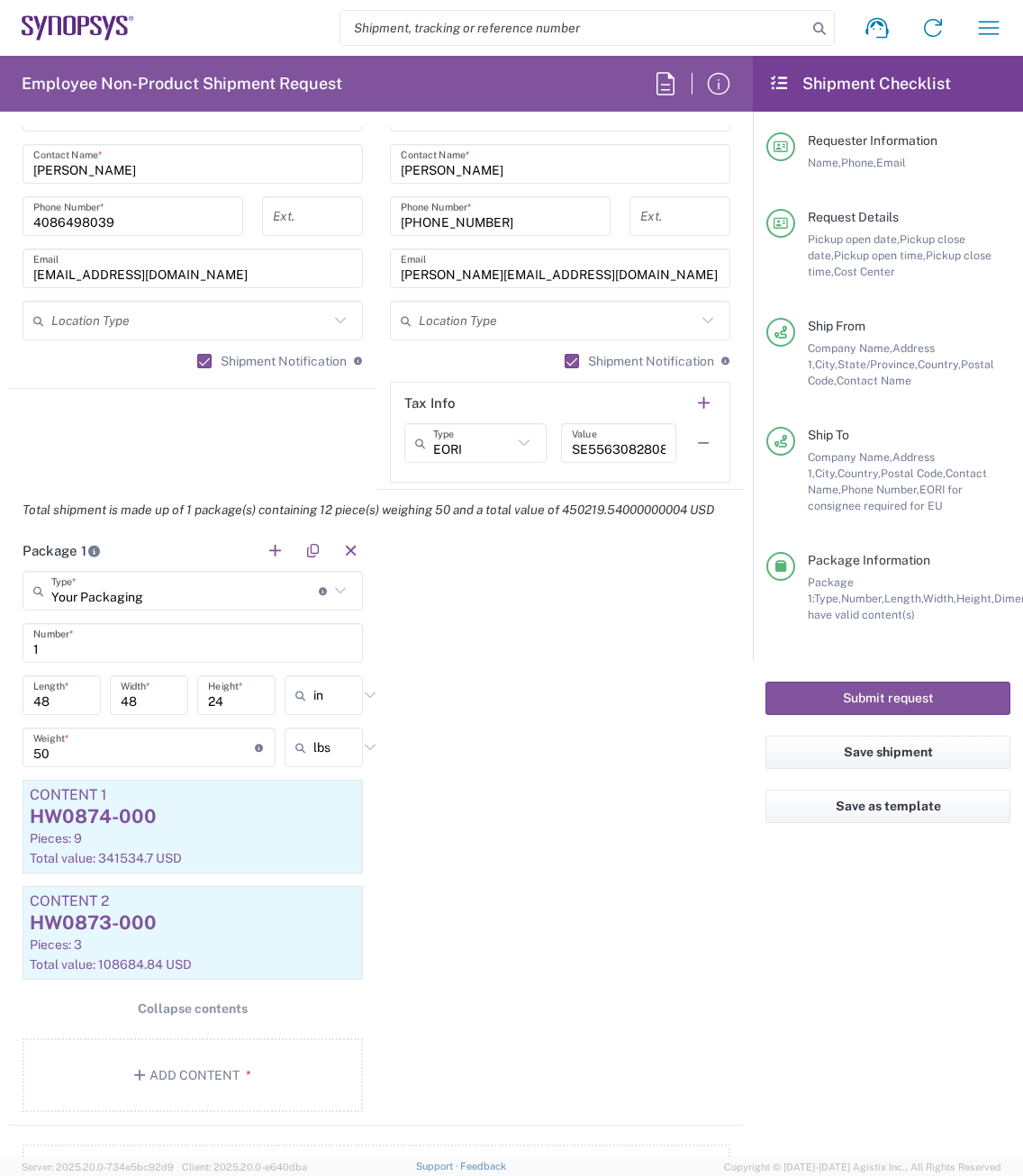
scroll to position [1464, 0]
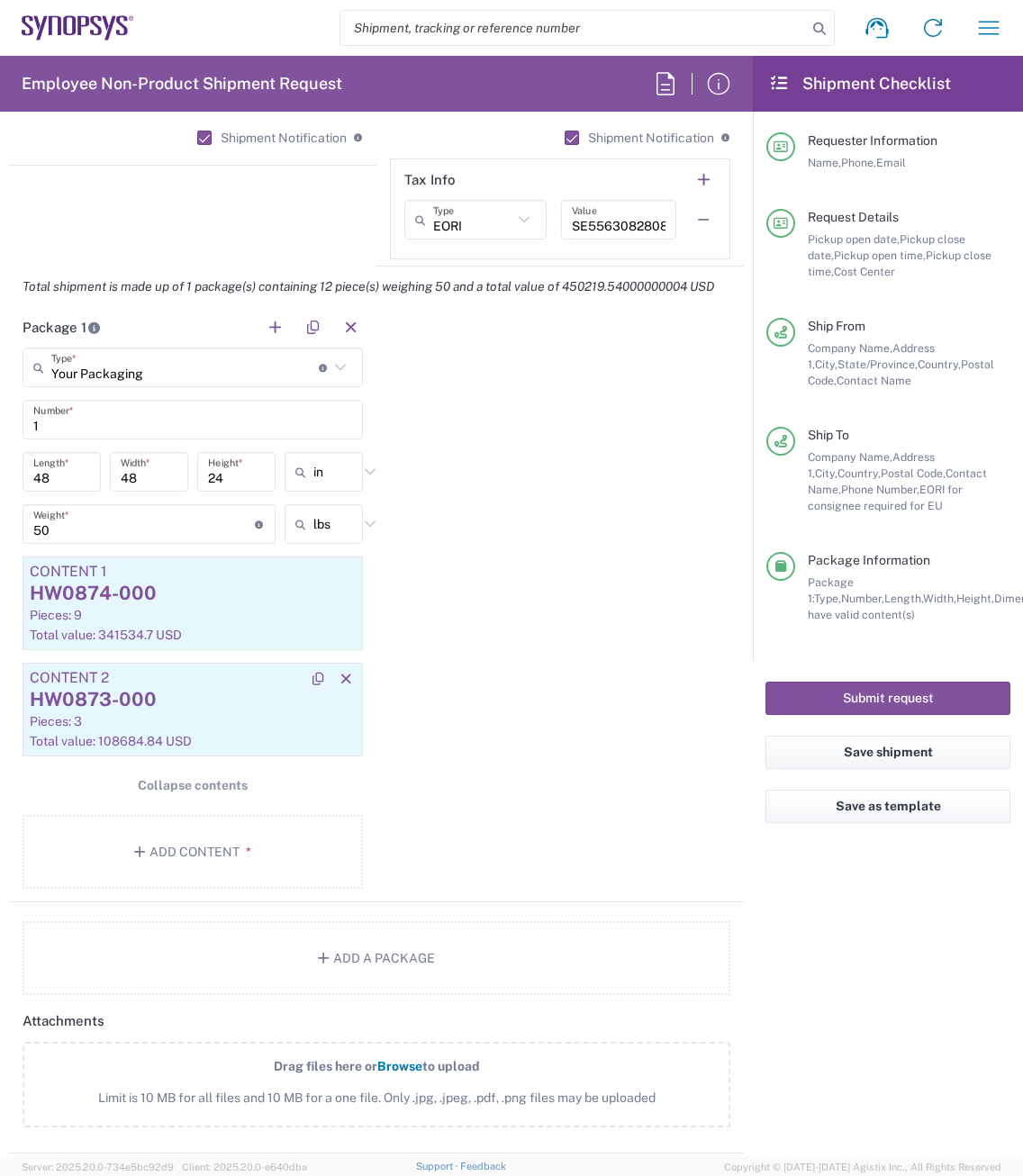
click at [137, 713] on div "HW0873-000" at bounding box center [192, 699] width 326 height 27
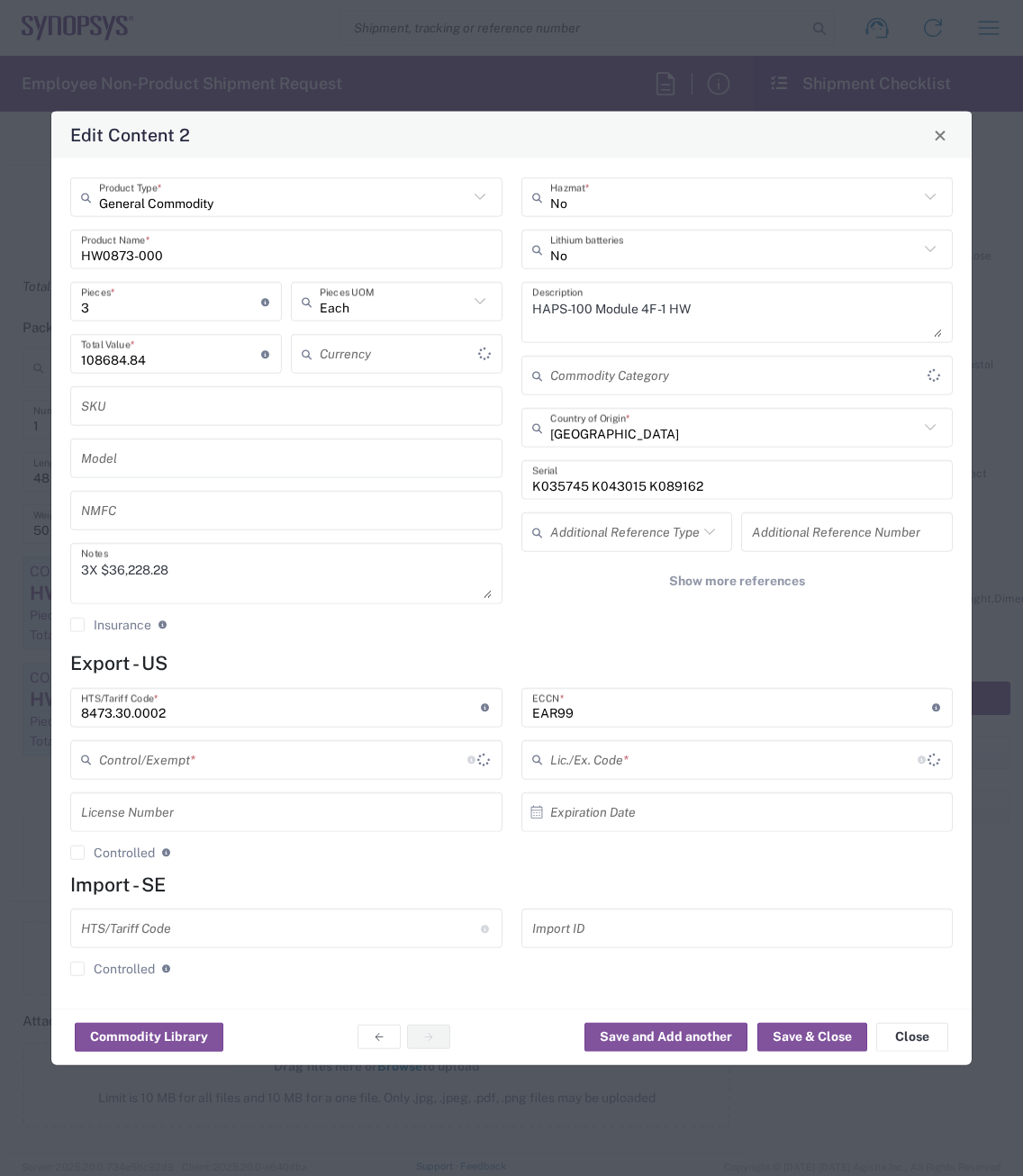
type input "BIS"
type input "US Dollar"
type input "NLR - No License Required"
click at [700, 486] on input "K035745 K043015 K089162" at bounding box center [736, 479] width 411 height 32
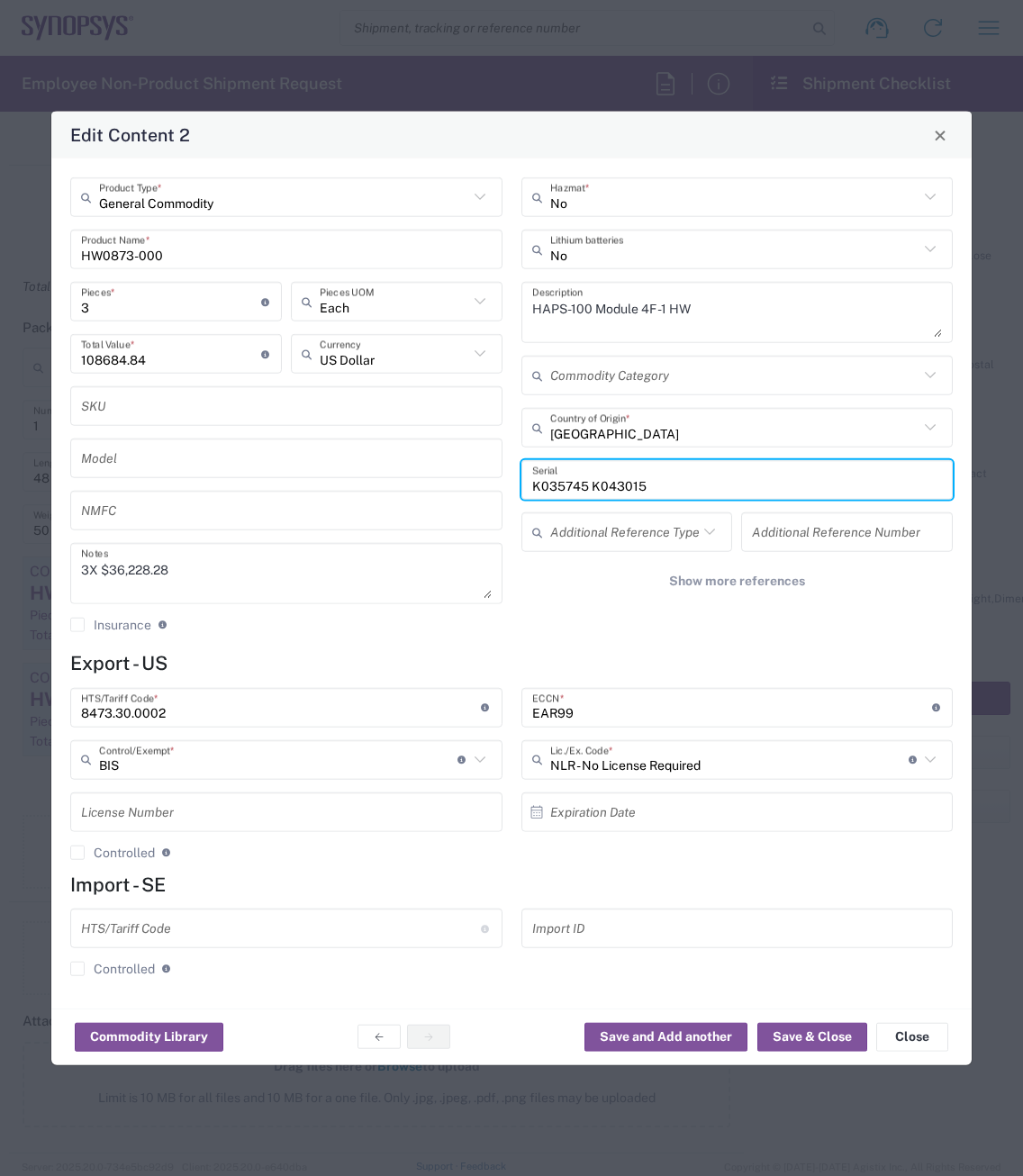
type input "K035745 K043015"
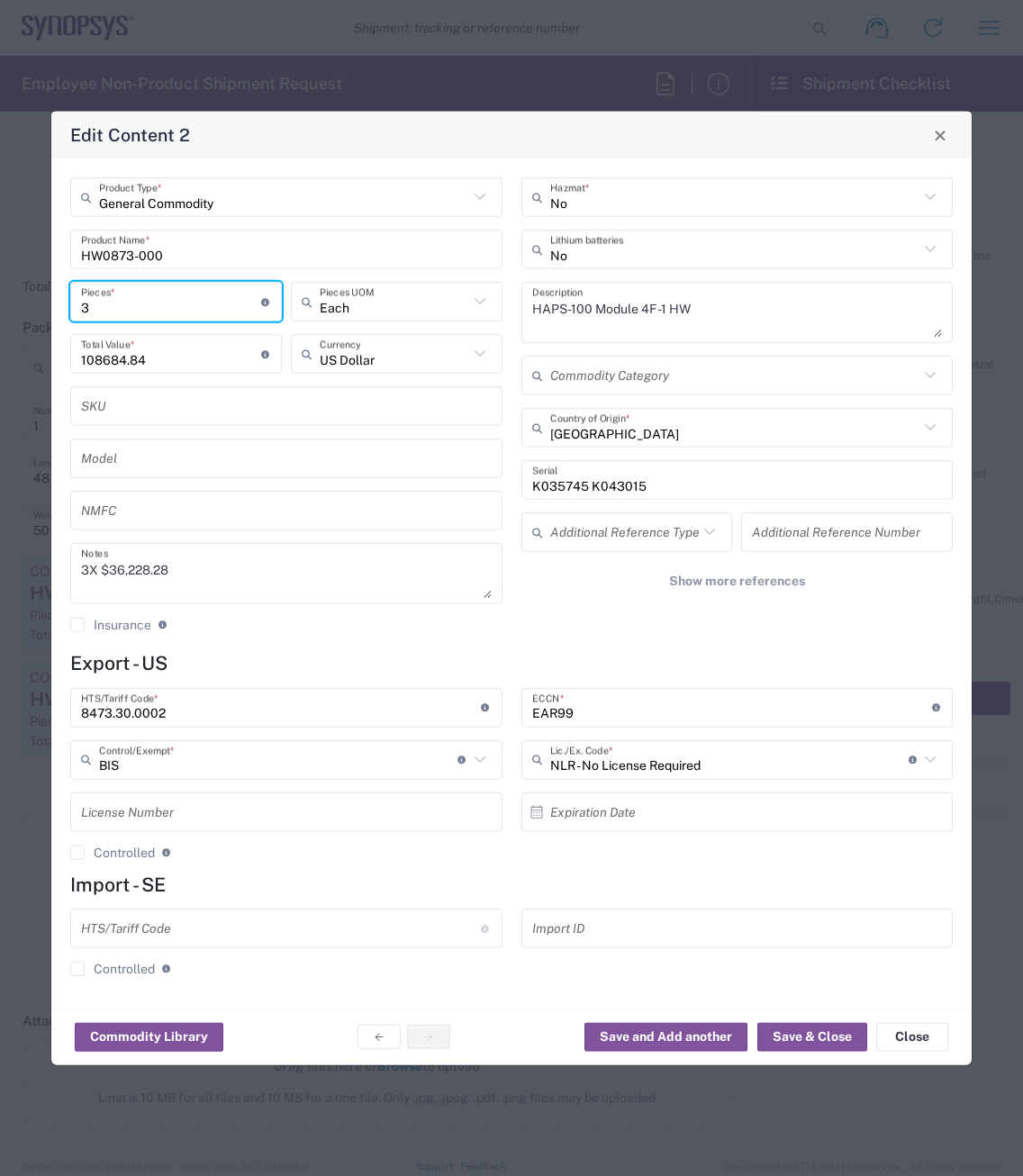
click at [100, 306] on input "3" at bounding box center [170, 301] width 180 height 32
type input "2"
type input "217369.68"
type input "2"
click at [87, 569] on textarea "3X $36,228.28" at bounding box center [286, 573] width 411 height 50
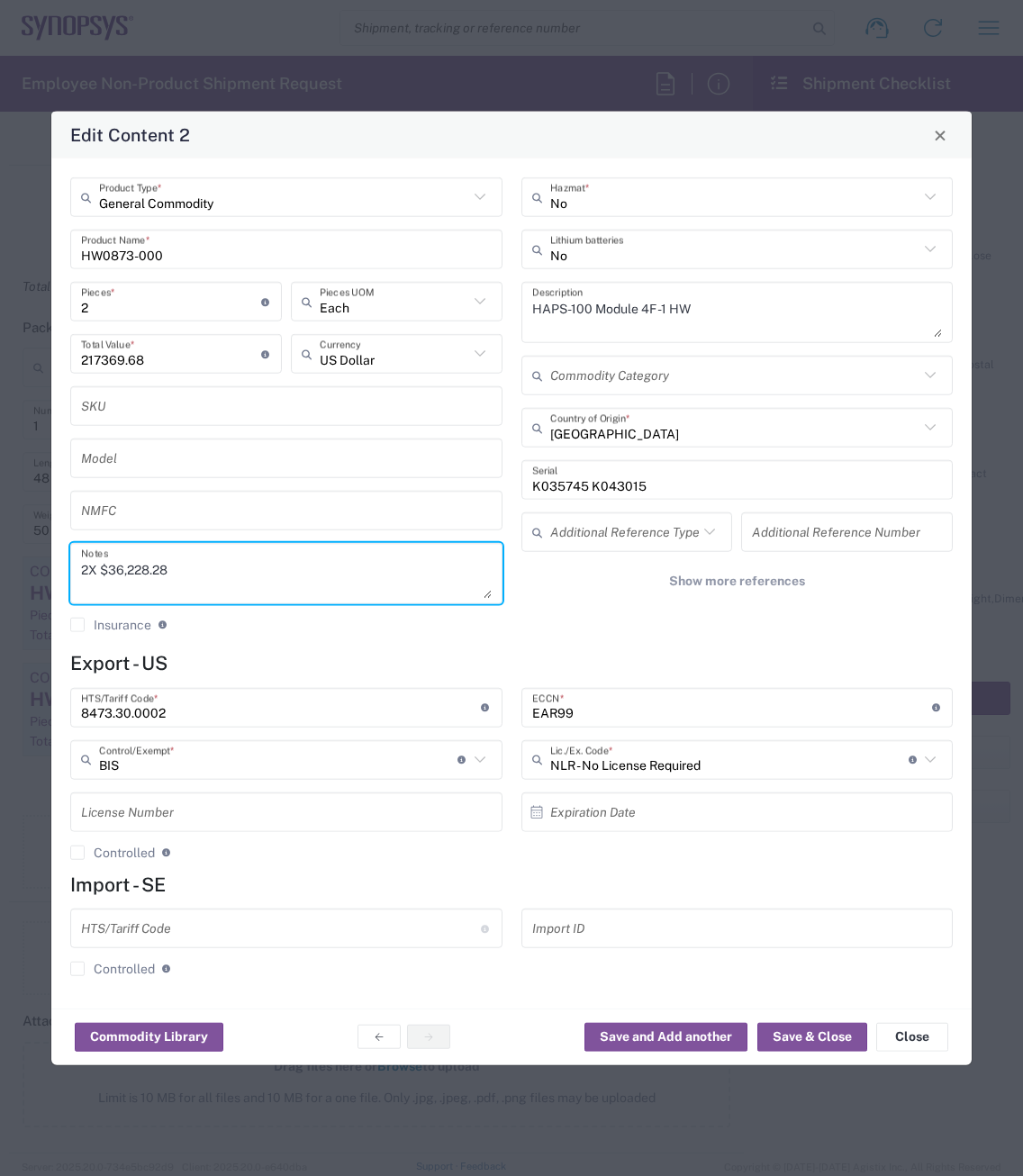
type textarea "2X $36,228.28"
click at [572, 624] on div "No Hazmat * No Lithium batteries HAPS-100 Module 4F -1 HW Description Commodity…" at bounding box center [736, 411] width 451 height 468
click at [818, 1029] on button "Save & Close" at bounding box center [811, 1037] width 110 height 29
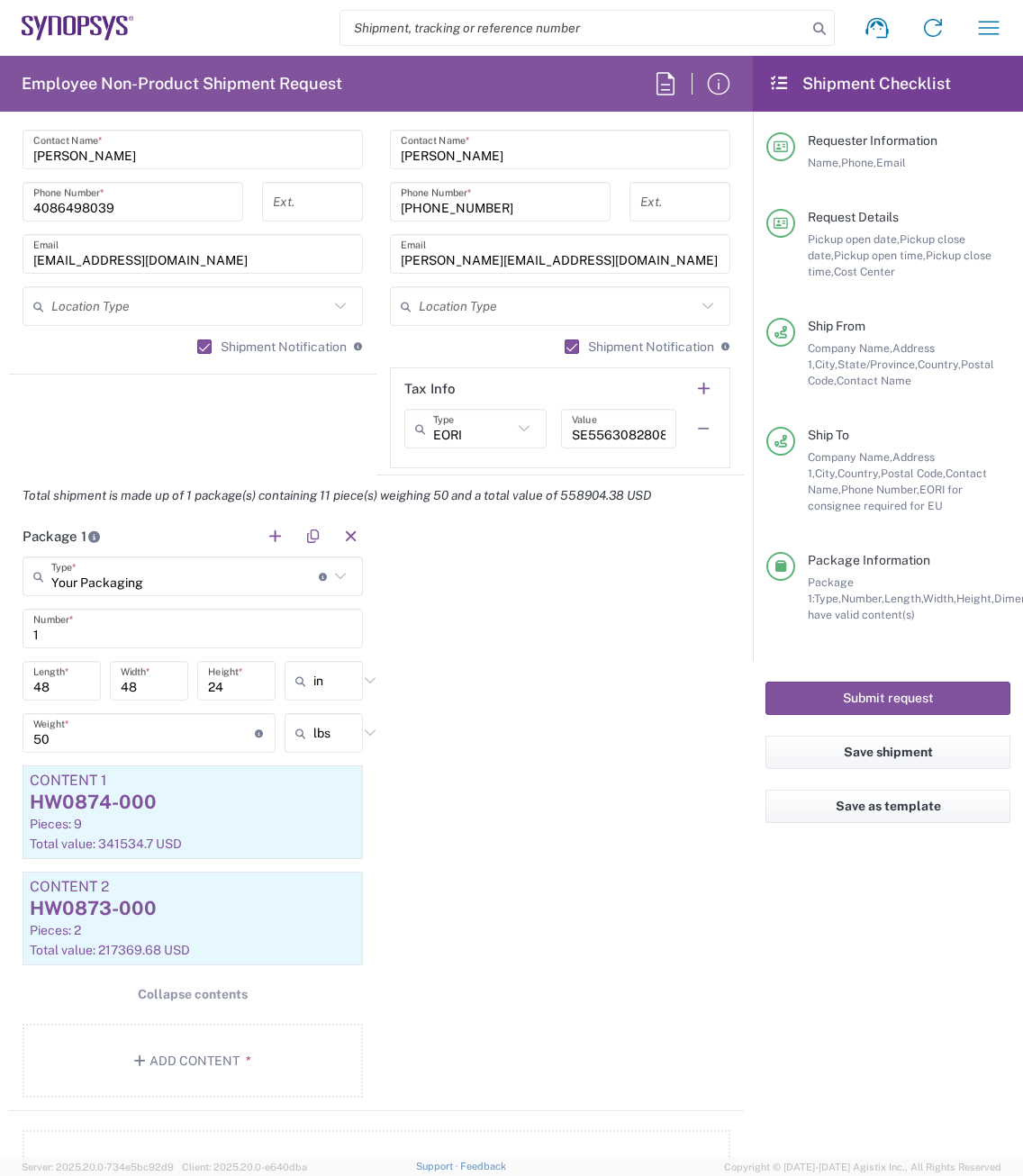
scroll to position [1261, 0]
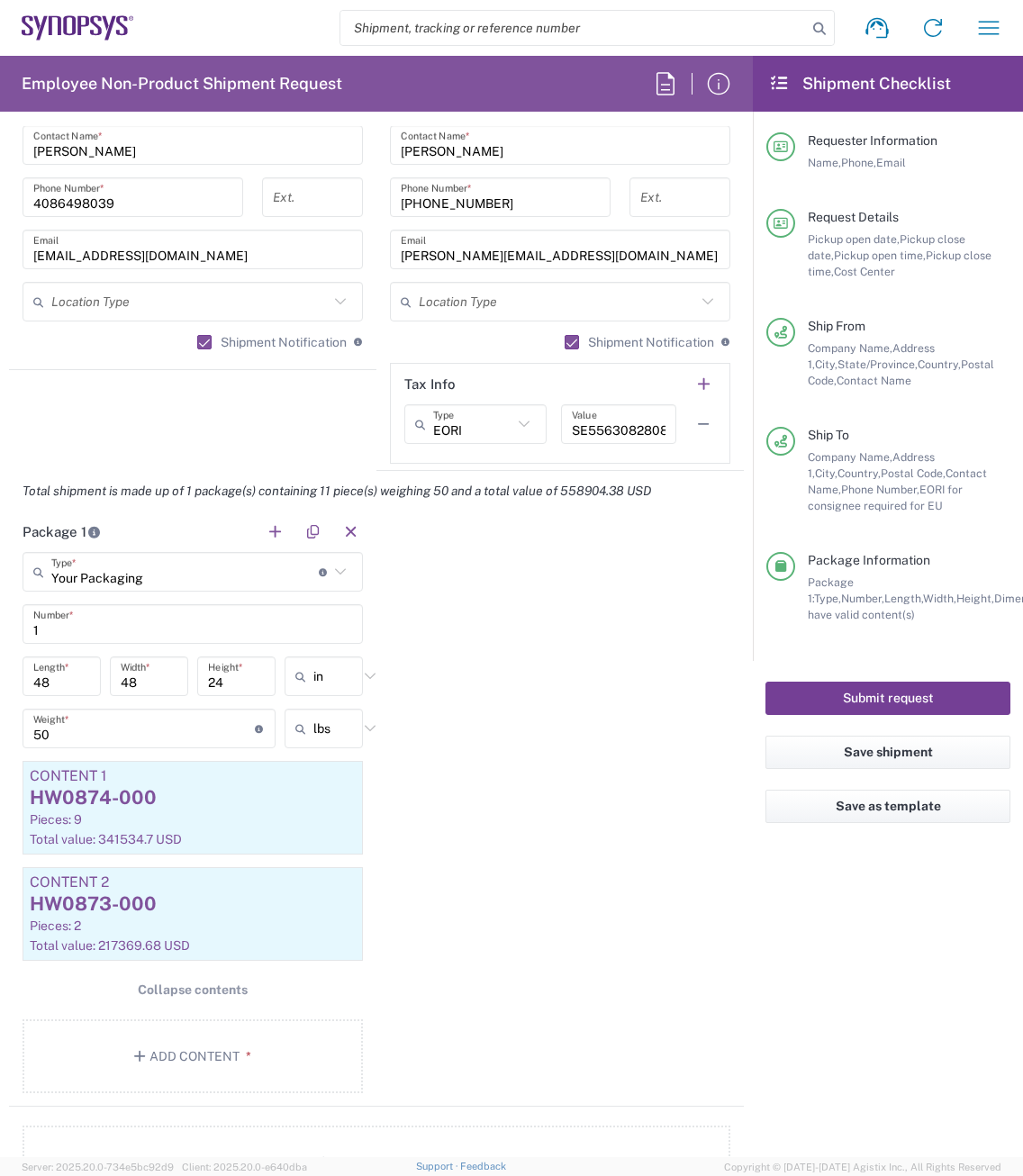
click at [822, 700] on button "Submit request" at bounding box center [887, 698] width 245 height 34
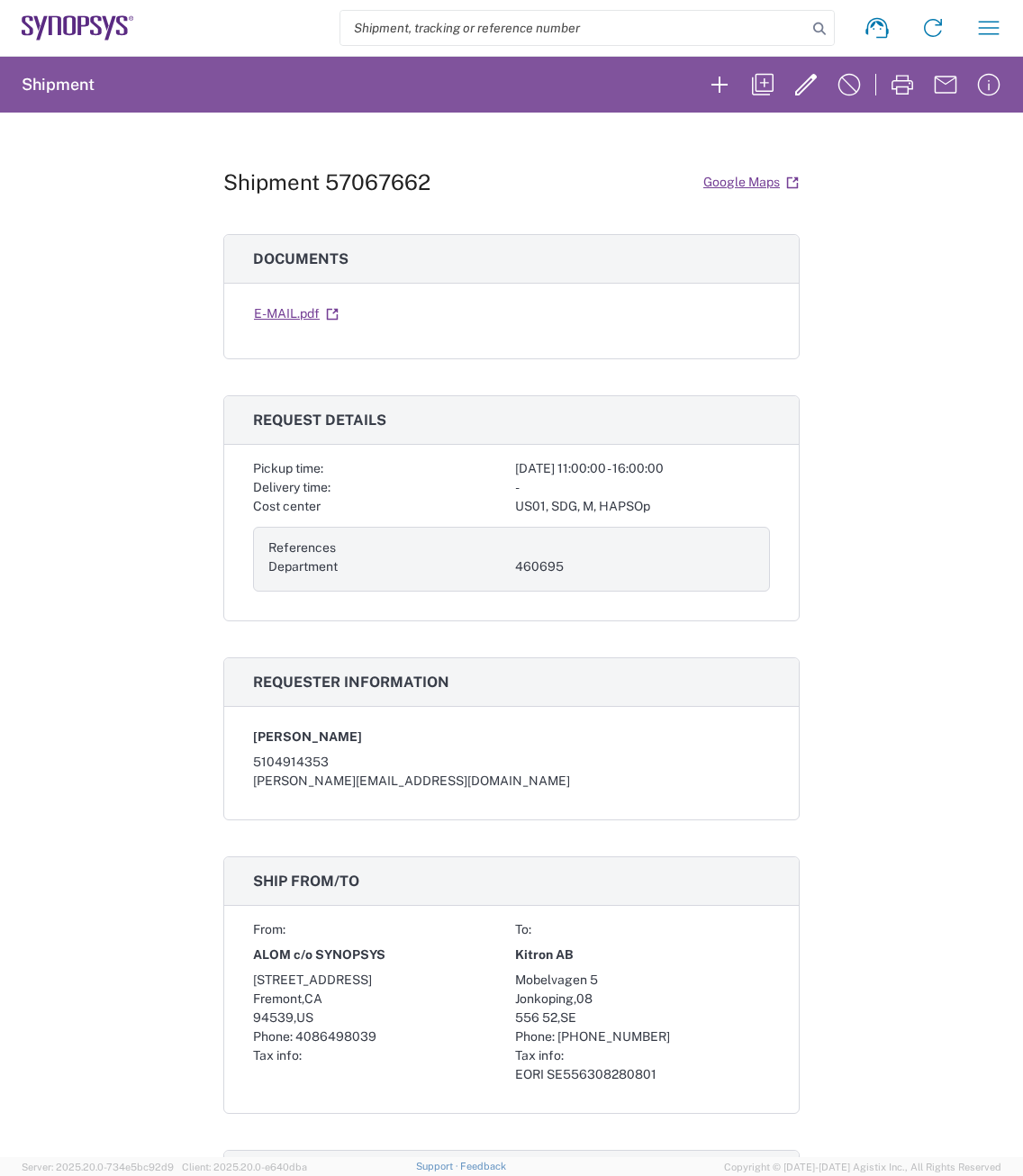
drag, startPoint x: 161, startPoint y: 171, endPoint x: 118, endPoint y: 100, distance: 83.0
click at [161, 171] on div "Shipment 57067662 Google Maps Documents E-MAIL.pdf Request details Pickup time:…" at bounding box center [512, 635] width 1023 height 1044
drag, startPoint x: 433, startPoint y: 183, endPoint x: 325, endPoint y: 180, distance: 108.0
click at [325, 180] on div "Shipment 57067662 Google Maps" at bounding box center [511, 182] width 576 height 32
copy h1 "57067662"
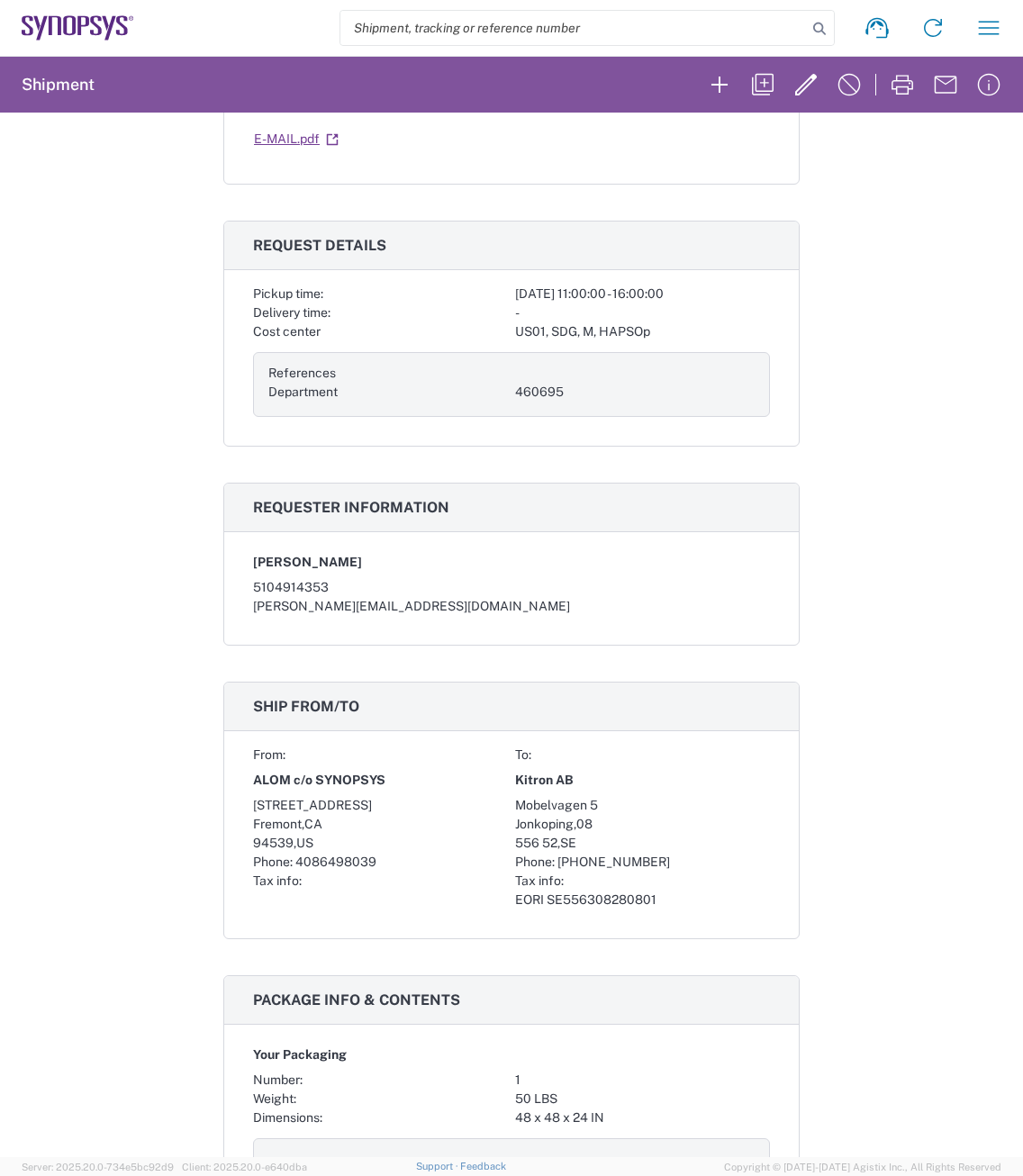
scroll to position [540, 0]
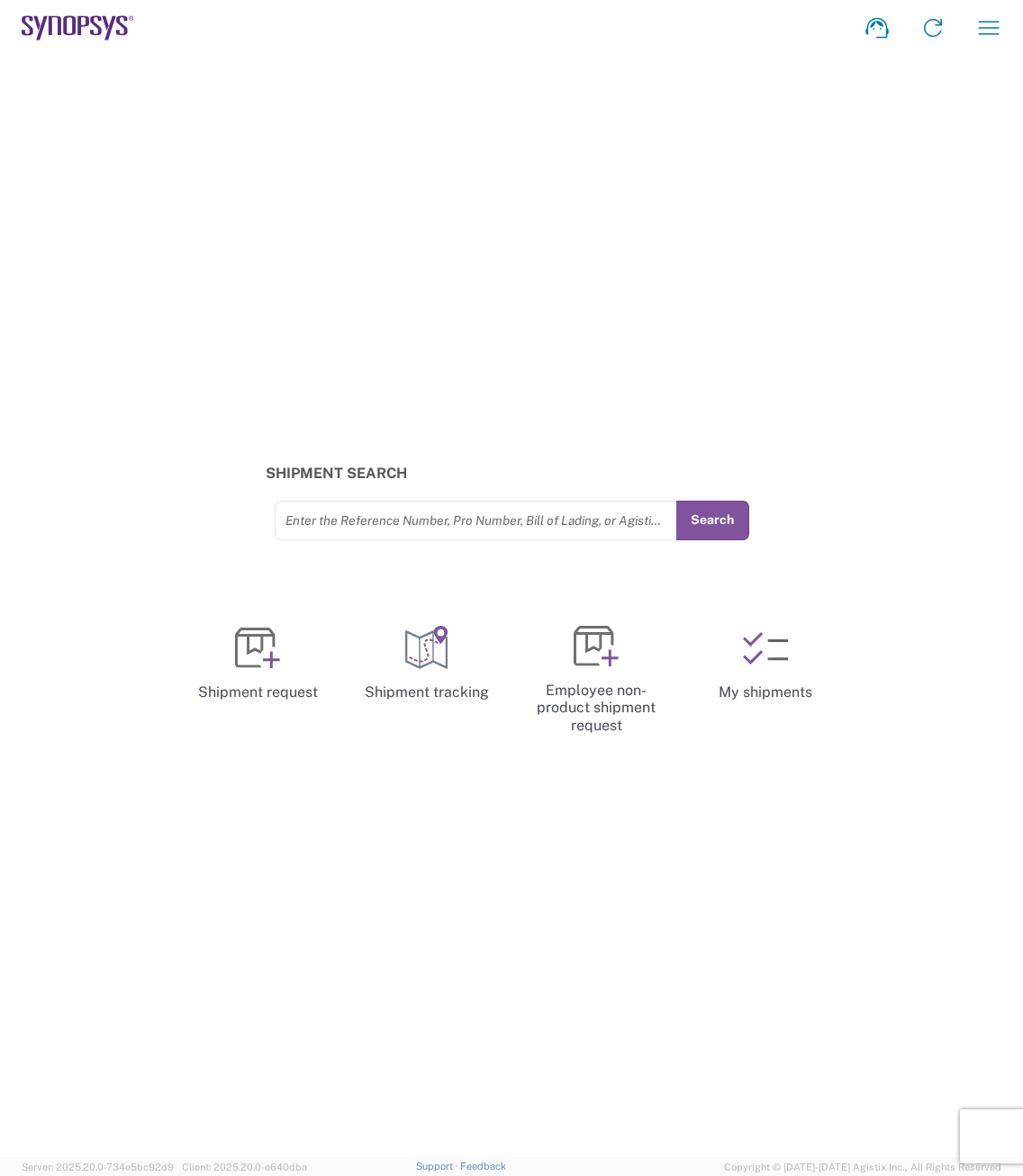
click at [354, 514] on input "text" at bounding box center [476, 519] width 381 height 32
paste input "56987102"
type input "56987102"
click at [712, 530] on button "Search" at bounding box center [711, 520] width 74 height 39
click at [360, 526] on input "text" at bounding box center [476, 519] width 381 height 32
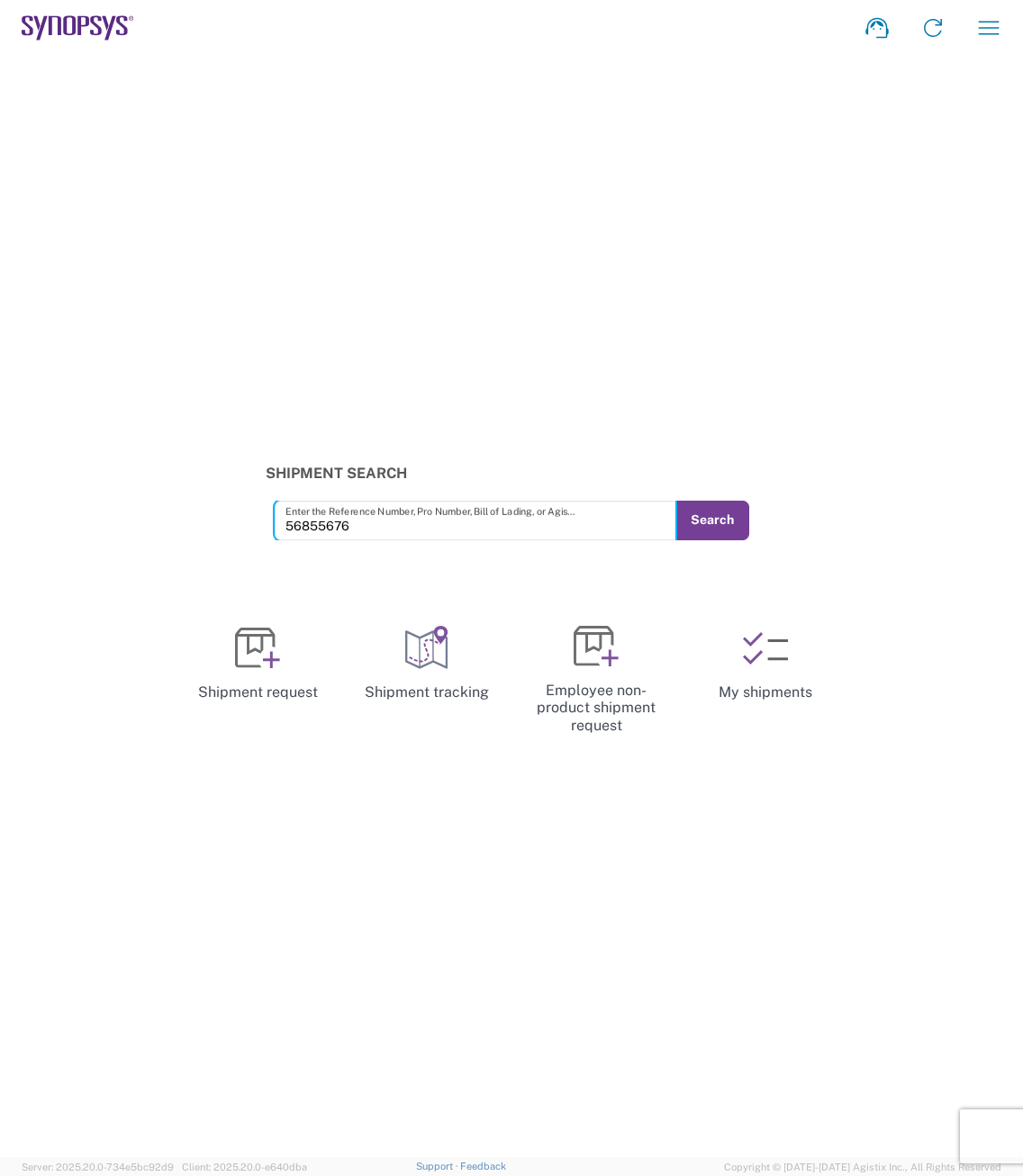
type input "56855676"
click at [706, 522] on button "Search" at bounding box center [711, 520] width 74 height 39
